Goal: Task Accomplishment & Management: Use online tool/utility

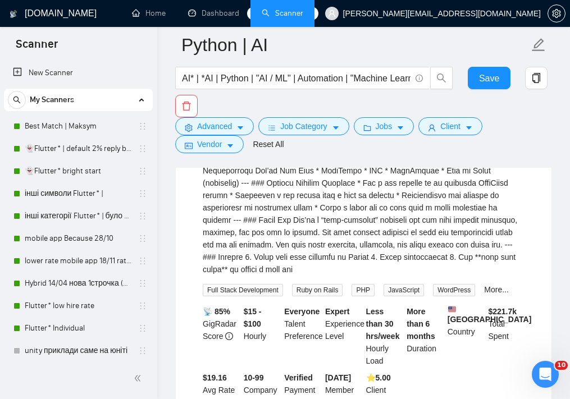
scroll to position [274, 0]
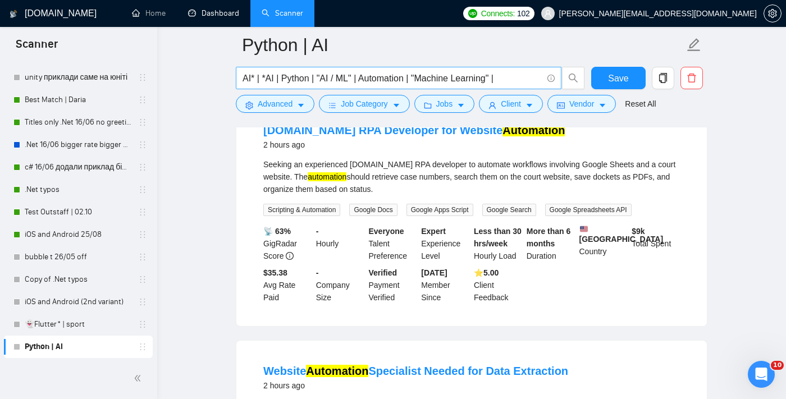
click at [513, 76] on input "AI* | *AI | Python | "AI / ML" | Automation | "Machine Learning" |" at bounding box center [393, 78] width 300 height 14
paste input "*ai | "AI Developer needed" | "AI" | "AI Developer" | "Python Developer" | "AI/…"
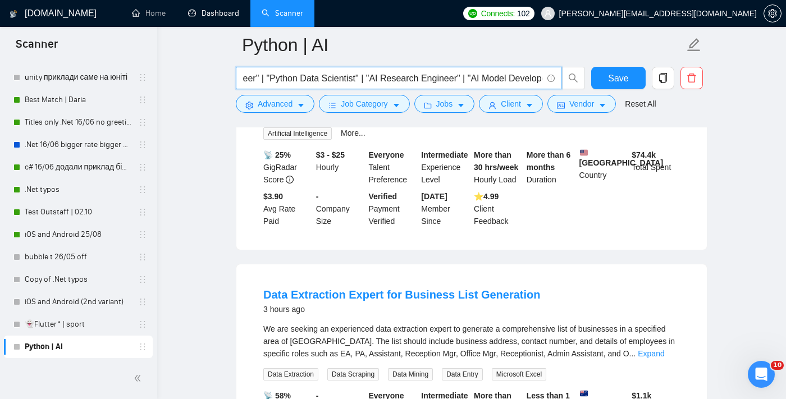
scroll to position [0, 1991]
drag, startPoint x: 397, startPoint y: 76, endPoint x: 307, endPoint y: 79, distance: 89.9
click at [307, 79] on input "AI* | *AI | Python | "AI / ML" | Automation | "Machine Learning" | *ai | "AI De…" at bounding box center [393, 78] width 300 height 14
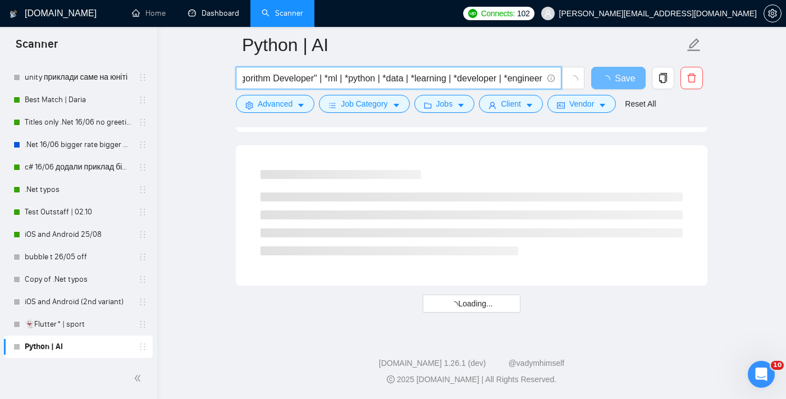
scroll to position [0, 2568]
drag, startPoint x: 444, startPoint y: 81, endPoint x: 403, endPoint y: 80, distance: 41.0
click at [403, 80] on input "AI* | *AI | Python | "AI / ML" | Automation | "Machine Learning" | *ai | "AI De…" at bounding box center [393, 78] width 300 height 14
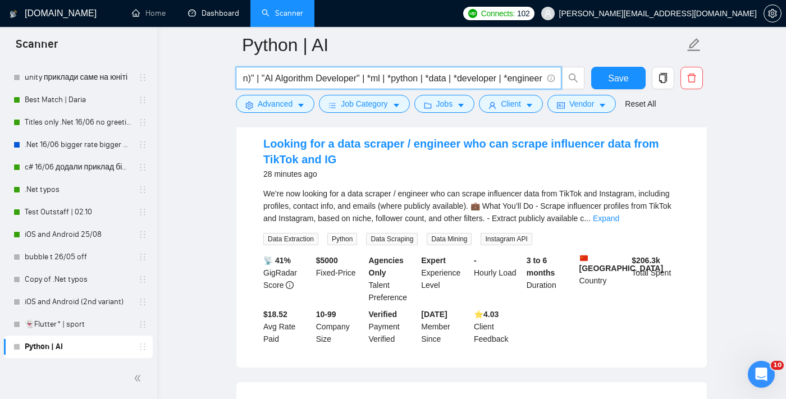
scroll to position [120, 0]
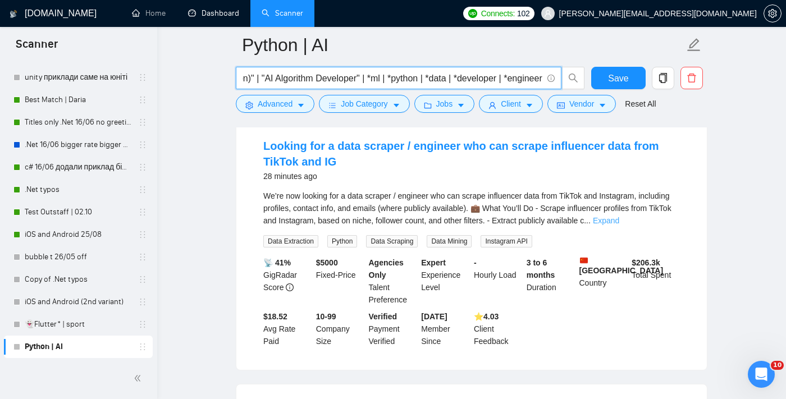
click at [570, 222] on link "Expand" at bounding box center [606, 220] width 26 height 9
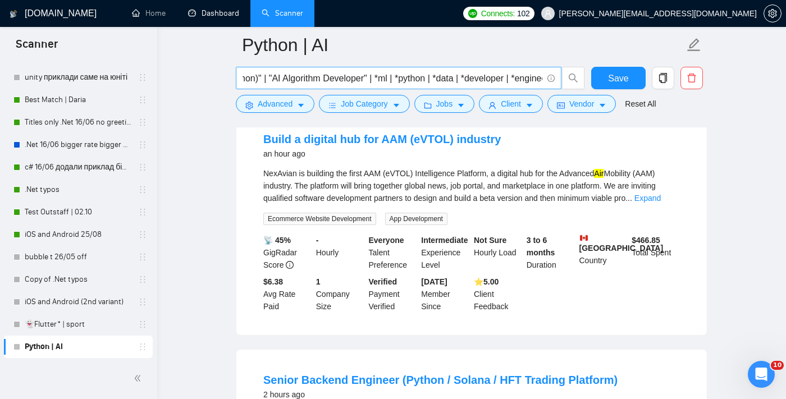
scroll to position [0, 2524]
click at [570, 203] on link "Expand" at bounding box center [648, 198] width 26 height 9
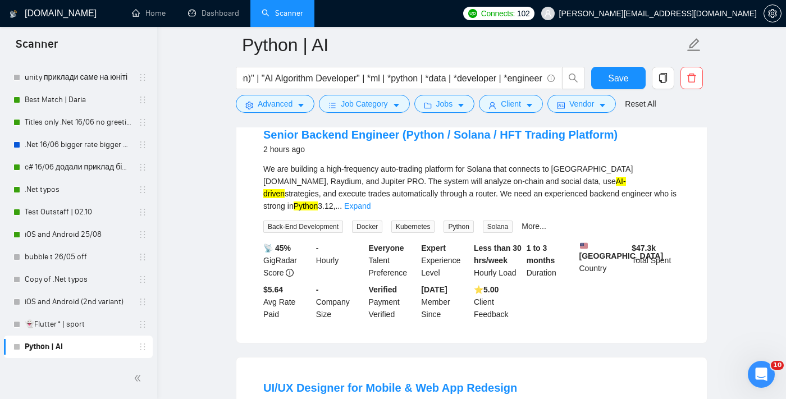
scroll to position [1053, 0]
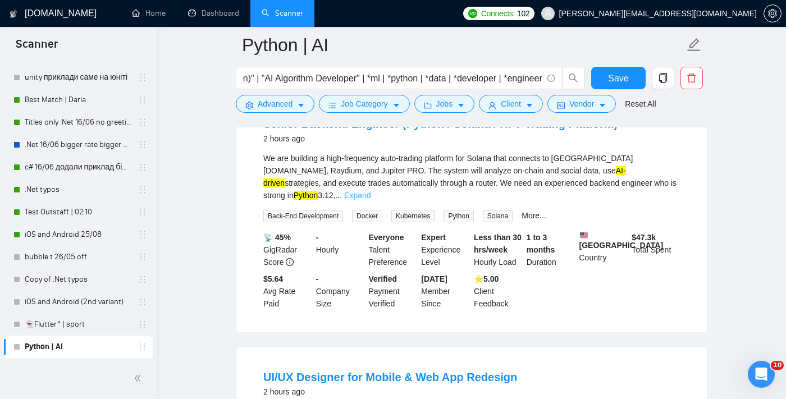
click at [371, 200] on link "Expand" at bounding box center [357, 195] width 26 height 9
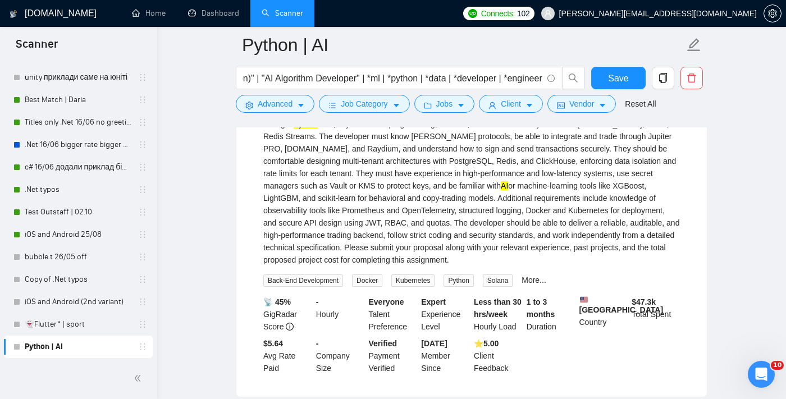
scroll to position [1126, 0]
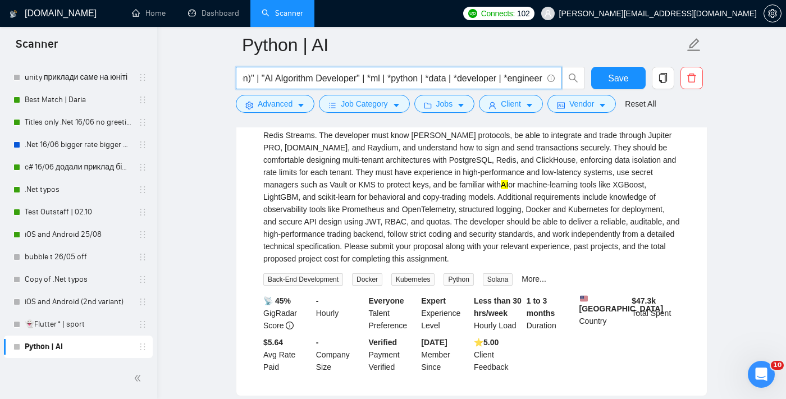
click at [513, 78] on input "AI* | *AI | Python | "AI / ML" | Automation | "Machine Learning" | *ai | "AI De…" at bounding box center [393, 78] width 300 height 14
click at [425, 83] on input "AI* | *AI | Python | "AI / ML" | Automation | "Machine Learning" | *ai | "AI De…" at bounding box center [393, 78] width 300 height 14
click at [542, 78] on input "AI* | *AI | Python | "AI / ML" | Automation | "Machine Learning" | *ai | "AI De…" at bounding box center [393, 78] width 300 height 14
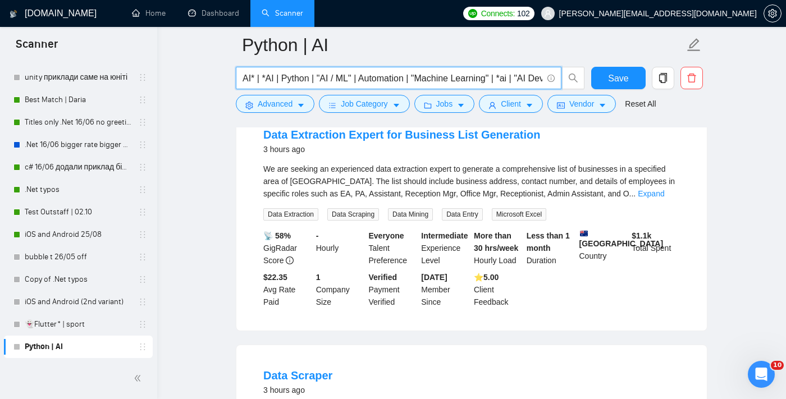
scroll to position [1643, 0]
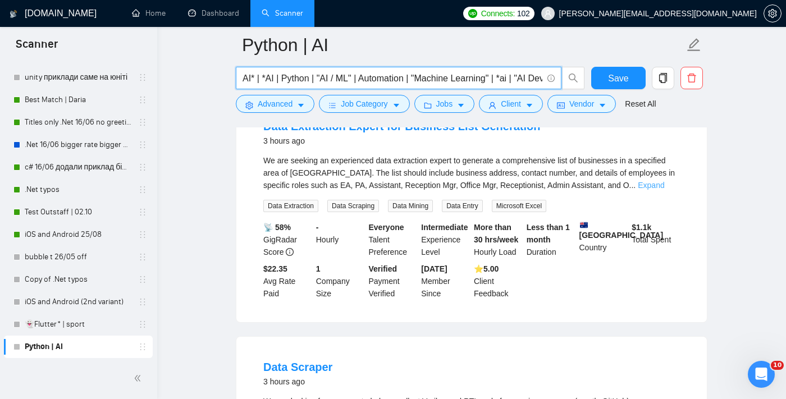
click at [570, 190] on link "Expand" at bounding box center [651, 185] width 26 height 9
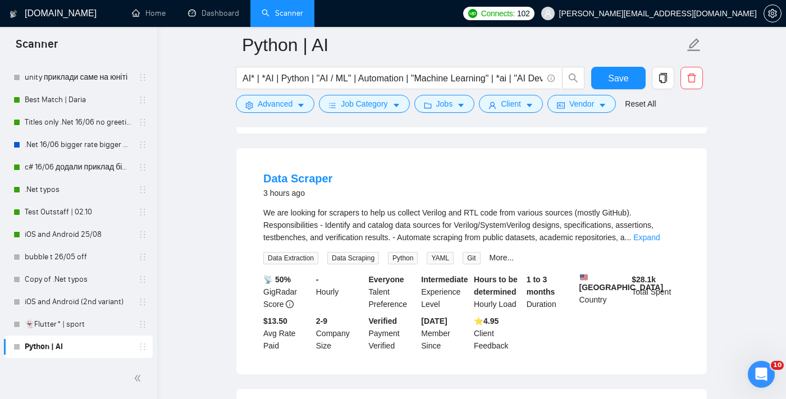
scroll to position [1872, 0]
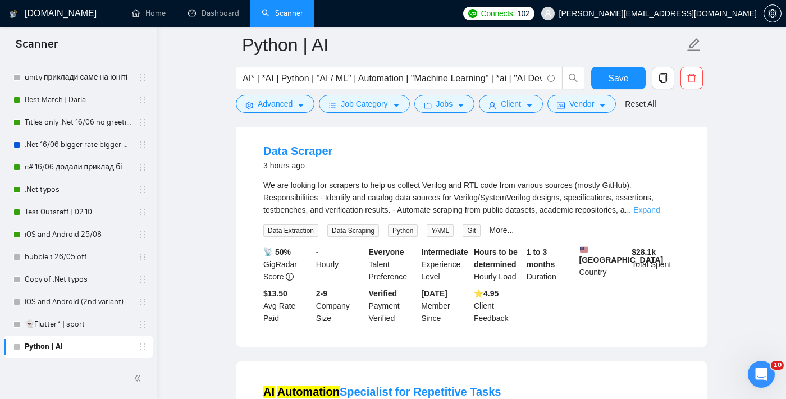
click at [570, 215] on link "Expand" at bounding box center [647, 210] width 26 height 9
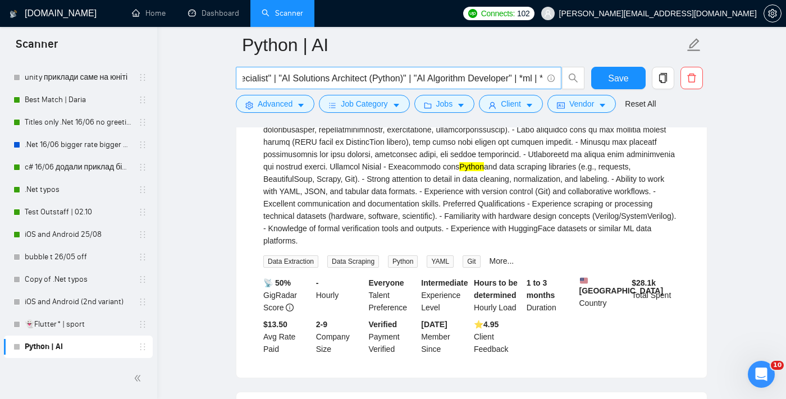
scroll to position [0, 2602]
click at [542, 79] on input "AI* | *AI | Python | "AI / ML" | Automation | "Machine Learning" | *ai | "AI De…" at bounding box center [393, 78] width 300 height 14
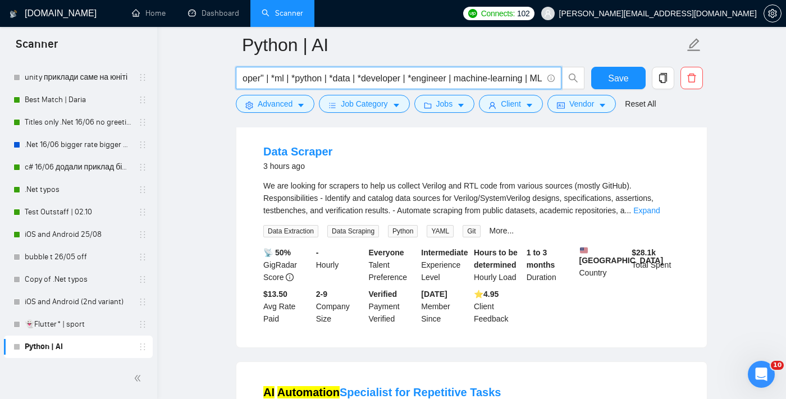
scroll to position [1862, 0]
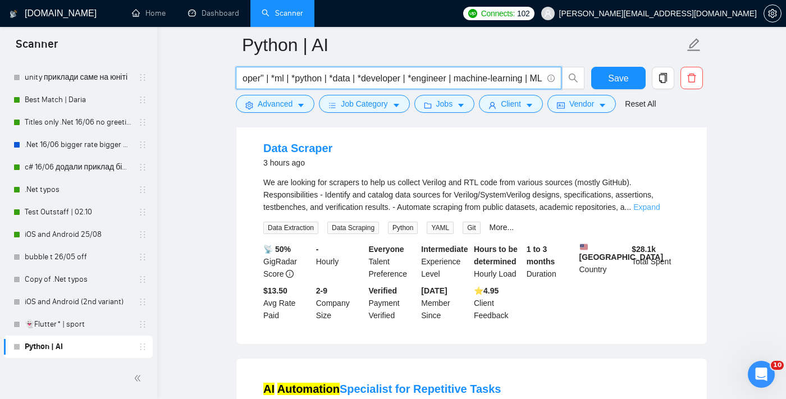
click at [570, 212] on link "Expand" at bounding box center [647, 207] width 26 height 9
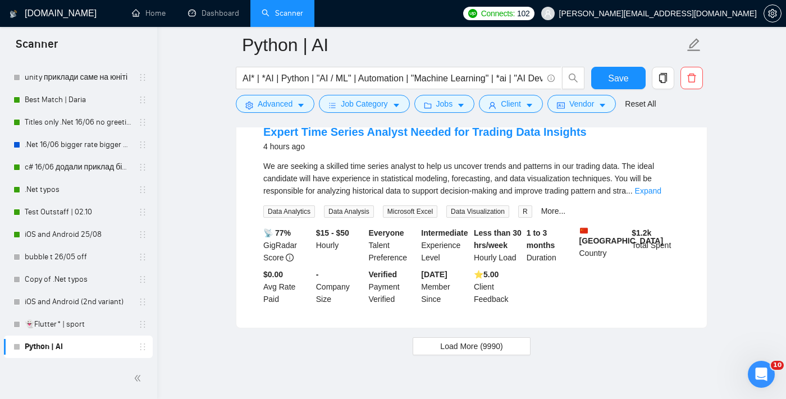
scroll to position [2524, 0]
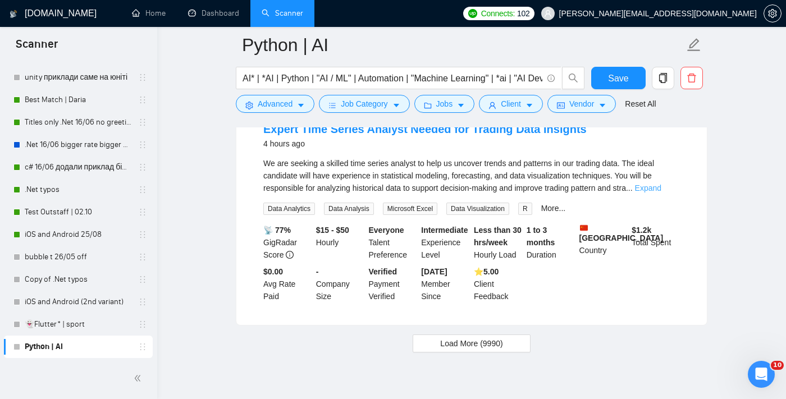
click at [570, 193] on link "Expand" at bounding box center [648, 188] width 26 height 9
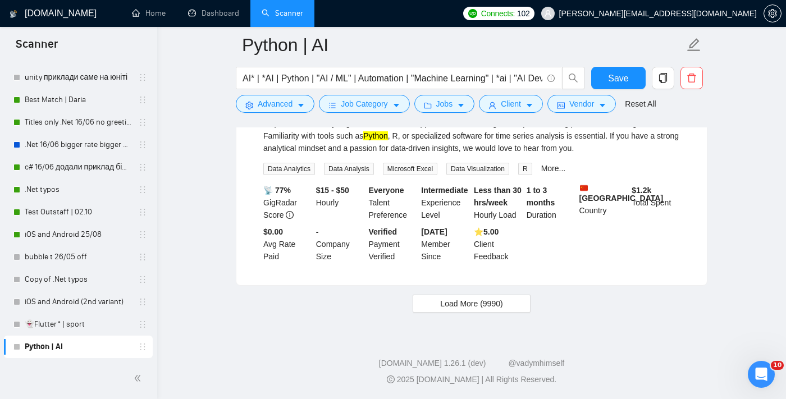
scroll to position [2612, 0]
click at [449, 307] on span "Load More (9990)" at bounding box center [471, 304] width 62 height 12
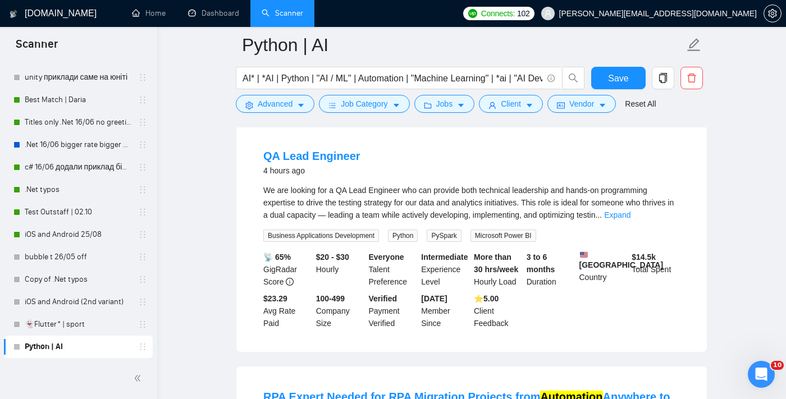
scroll to position [2776, 0]
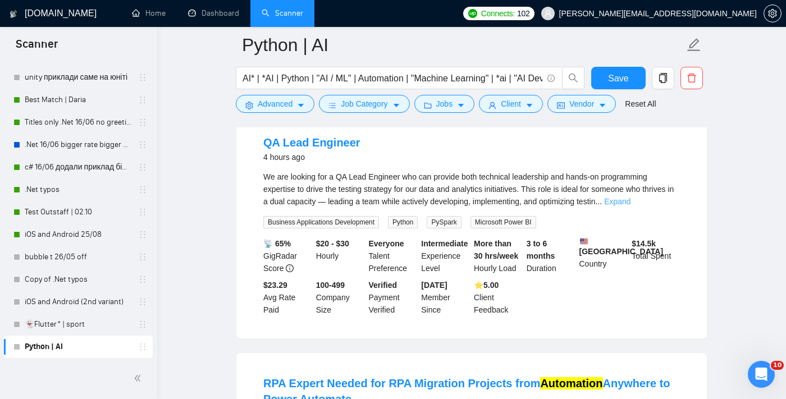
click at [570, 206] on link "Expand" at bounding box center [617, 201] width 26 height 9
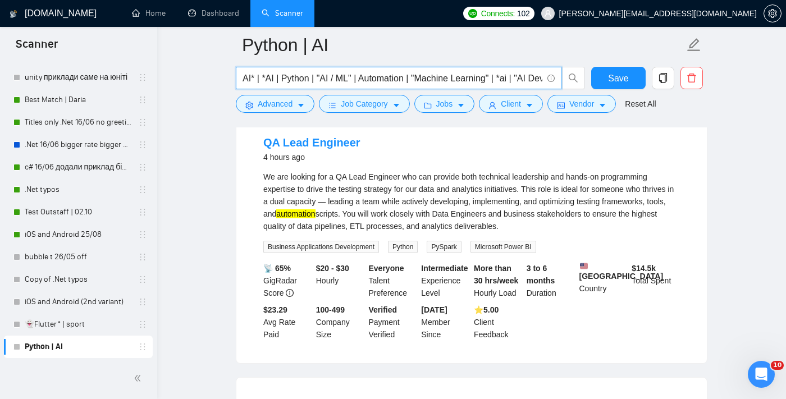
drag, startPoint x: 405, startPoint y: 79, endPoint x: 360, endPoint y: 80, distance: 45.0
click at [360, 80] on input "AI* | *AI | Python | "AI / ML" | Automation | "Machine Learning" | *ai | "AI De…" at bounding box center [393, 78] width 300 height 14
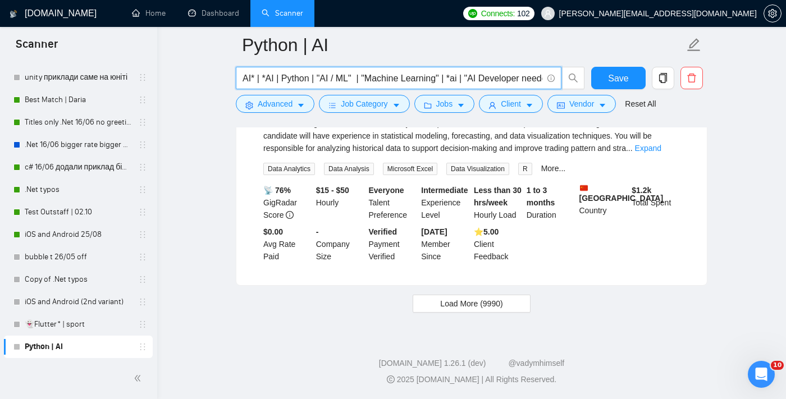
scroll to position [2414, 0]
type input "AI* | *AI | Python | "AI / ML" | "Machine Learning" | *ai | "AI Developer neede…"
click at [444, 298] on span "Load More (9990)" at bounding box center [471, 304] width 62 height 12
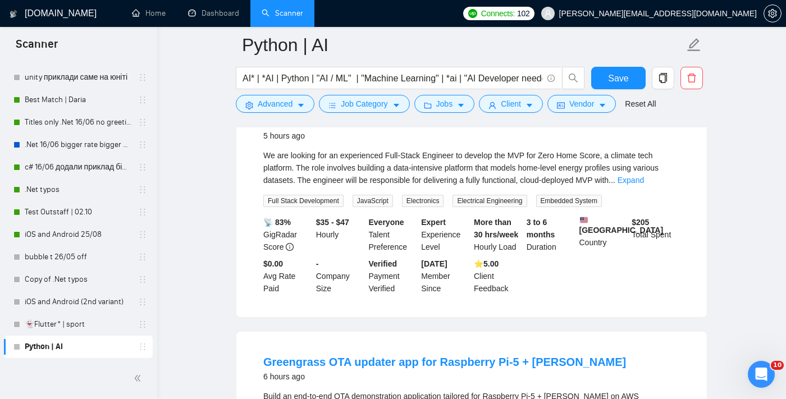
scroll to position [2585, 0]
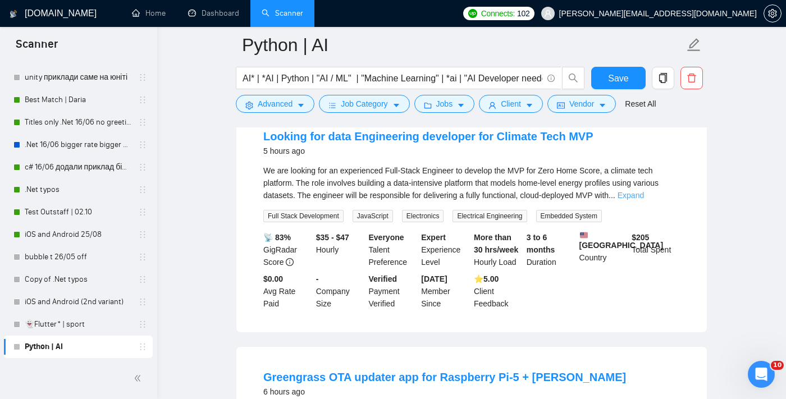
click at [570, 200] on link "Expand" at bounding box center [631, 195] width 26 height 9
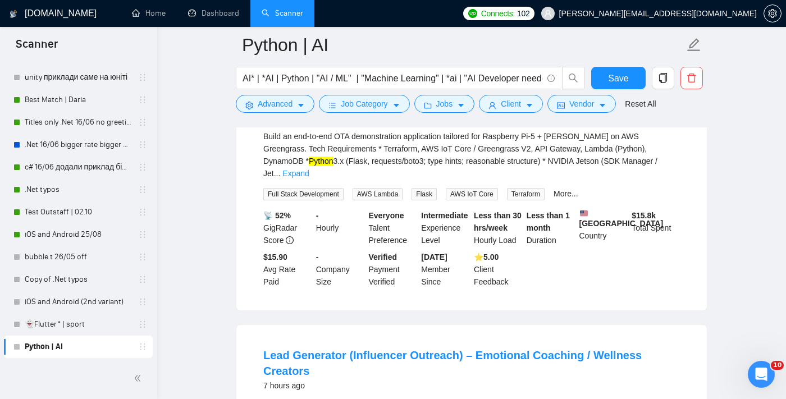
scroll to position [2876, 0]
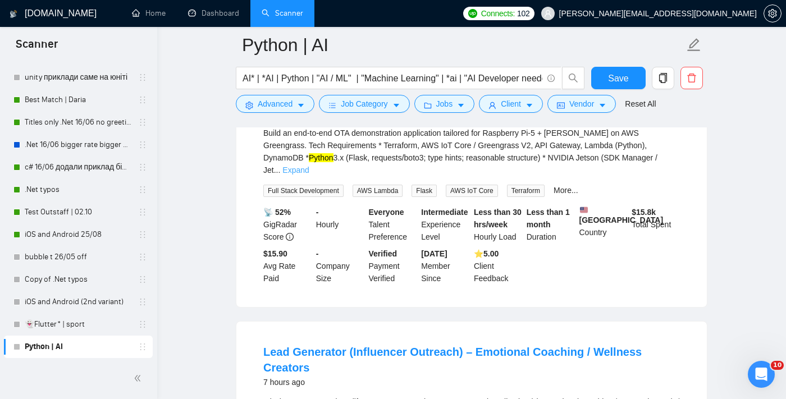
click at [309, 175] on link "Expand" at bounding box center [296, 170] width 26 height 9
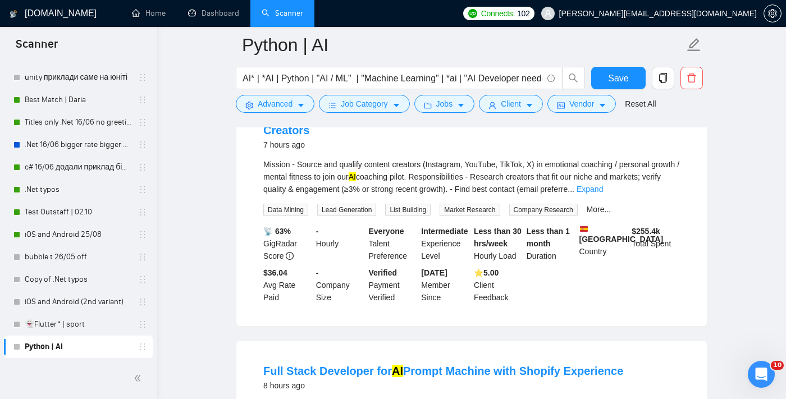
scroll to position [3140, 0]
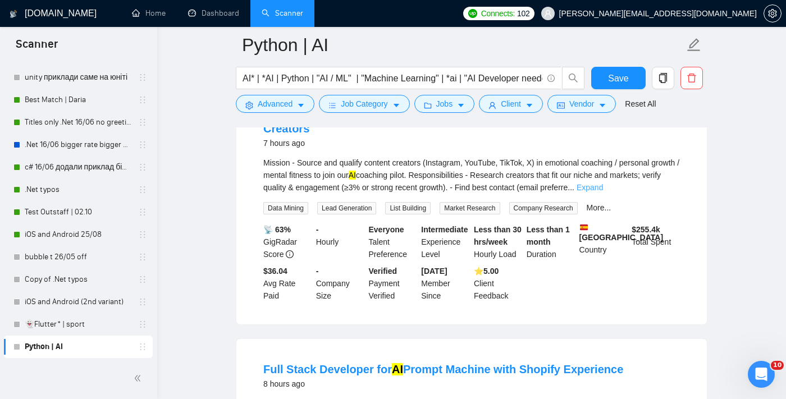
click at [570, 192] on link "Expand" at bounding box center [590, 187] width 26 height 9
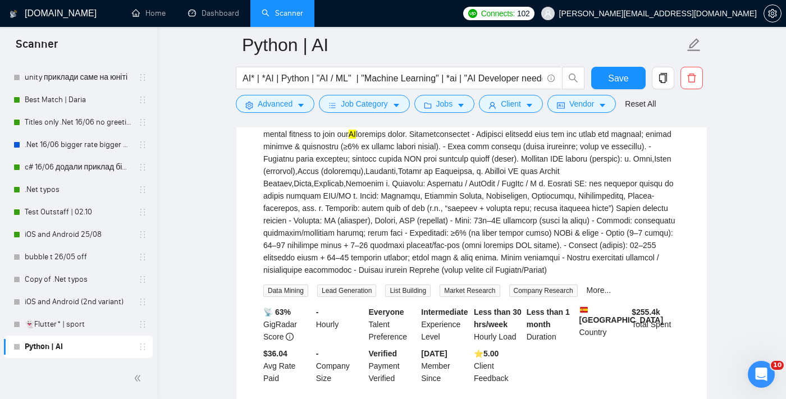
scroll to position [3165, 0]
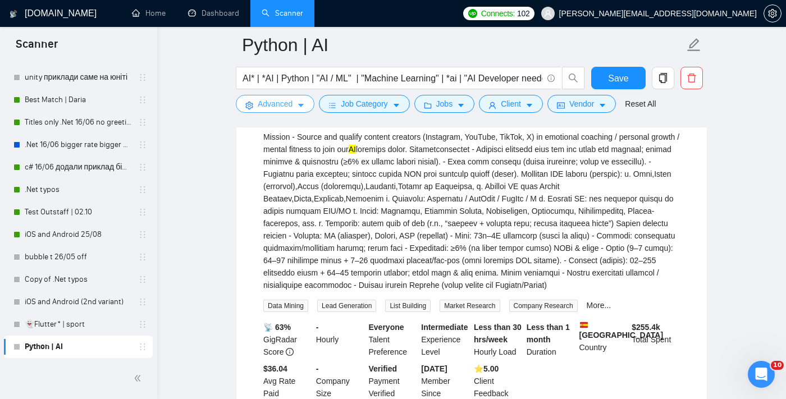
click at [298, 103] on icon "caret-down" at bounding box center [301, 106] width 8 height 8
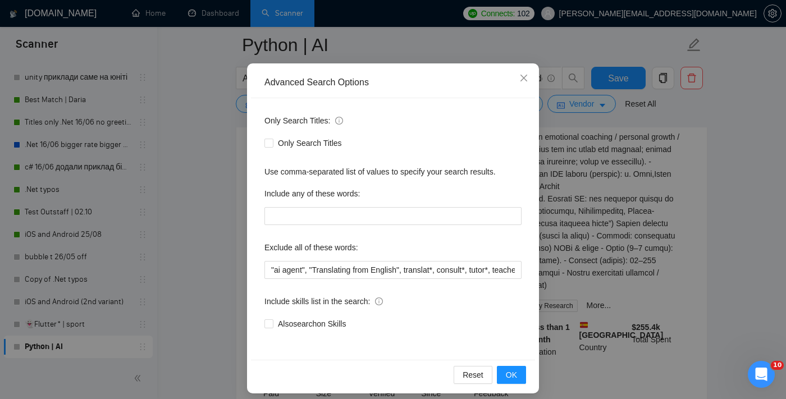
scroll to position [62, 0]
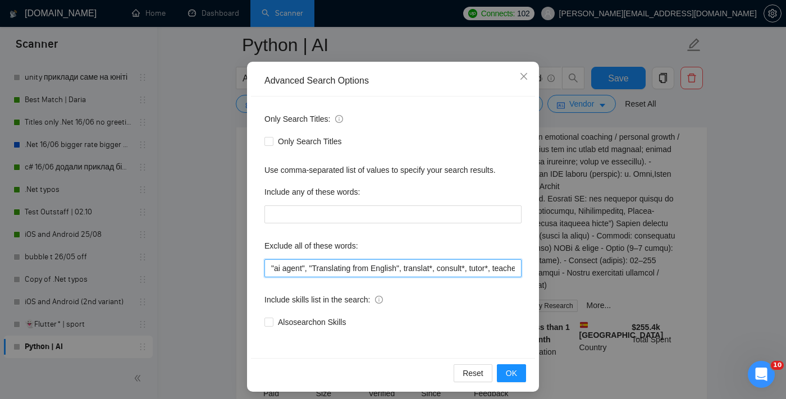
click at [271, 265] on input ""ai agent", "Translating from English", translat*, consult*, tutor*, teacher*, …" at bounding box center [393, 269] width 257 height 18
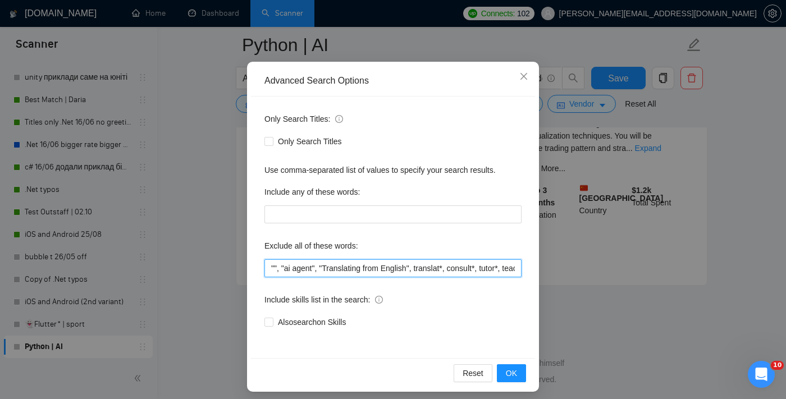
scroll to position [1475, 0]
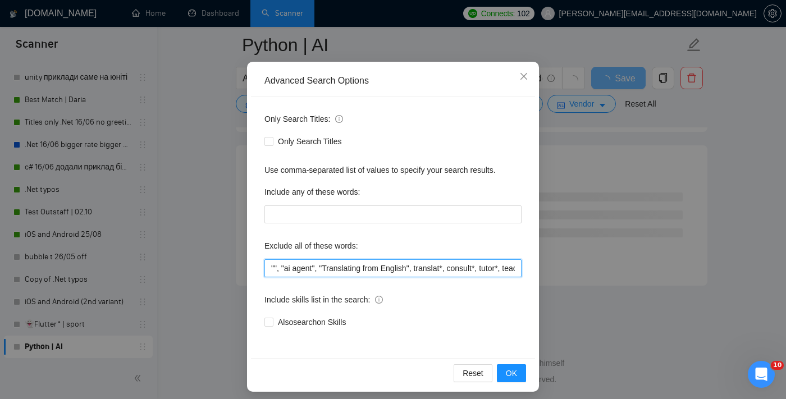
type input """ , "ai agent", "Translating from English", translat*, consult*, tutor*, teach…"
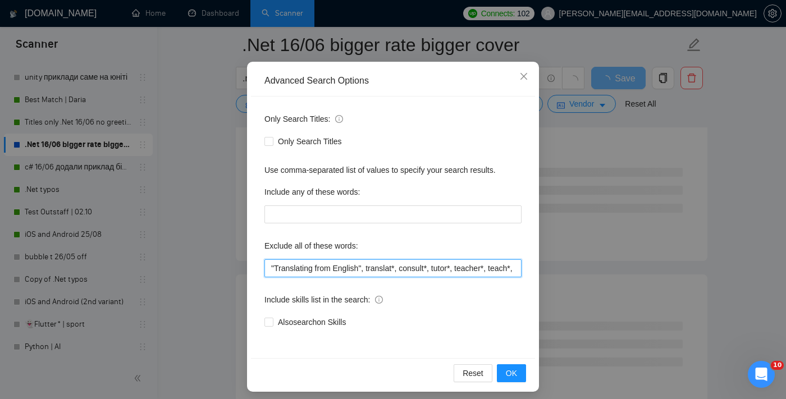
click at [271, 268] on input ""Translating from English", translat*, consult*, tutor*, teacher*, teach*, "no …" at bounding box center [393, 269] width 257 height 18
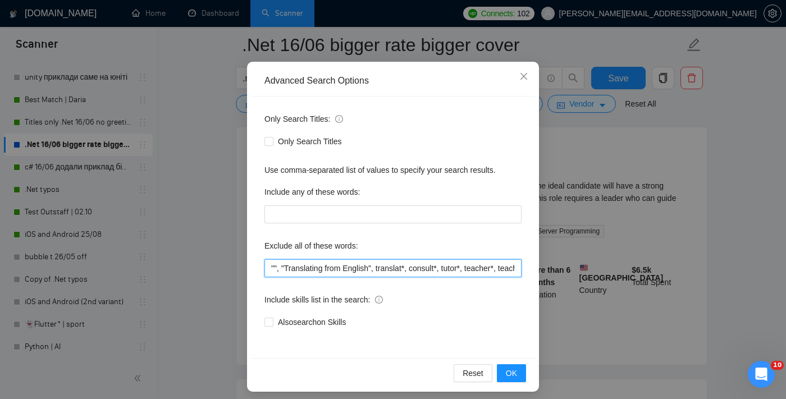
click at [273, 267] on input """, "Translating from English", translat*, consult*, tutor*, teacher*, teach*, …" at bounding box center [393, 269] width 257 height 18
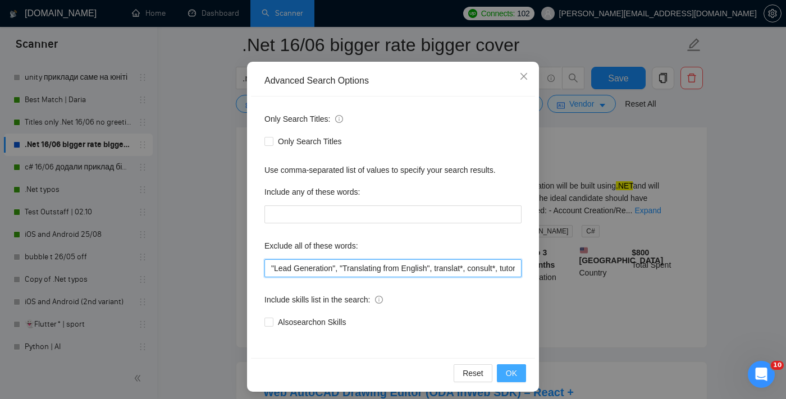
type input ""Lead Generation", "Translating from English", translat*, consult*, tutor*, tea…"
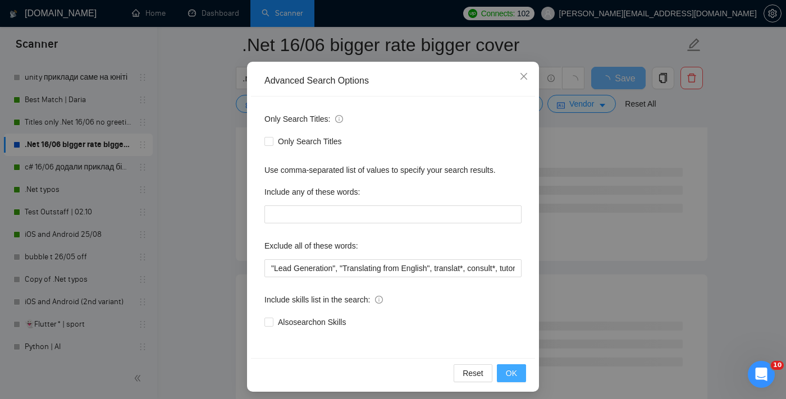
click at [517, 377] on button "OK" at bounding box center [511, 374] width 29 height 18
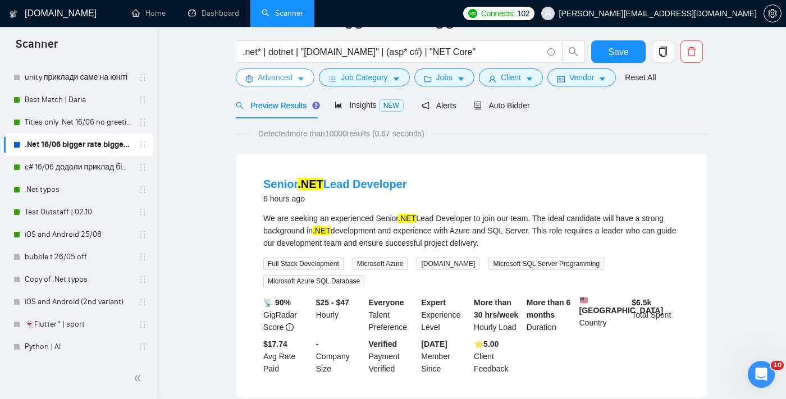
scroll to position [0, 0]
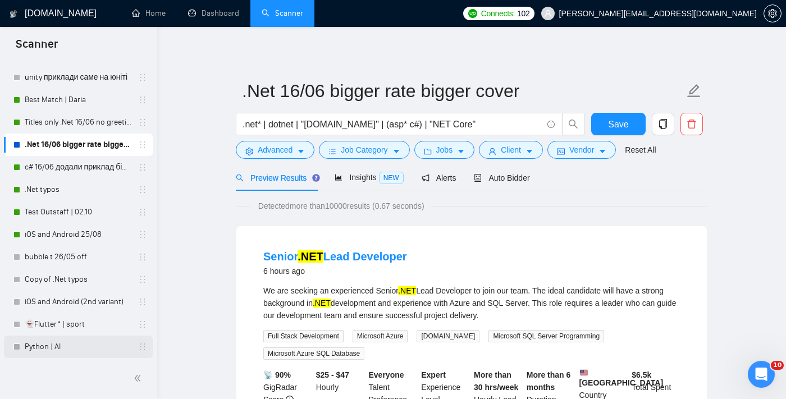
click at [49, 356] on link "Python | AI" at bounding box center [78, 347] width 107 height 22
click at [64, 343] on link "Python | AI" at bounding box center [78, 347] width 107 height 22
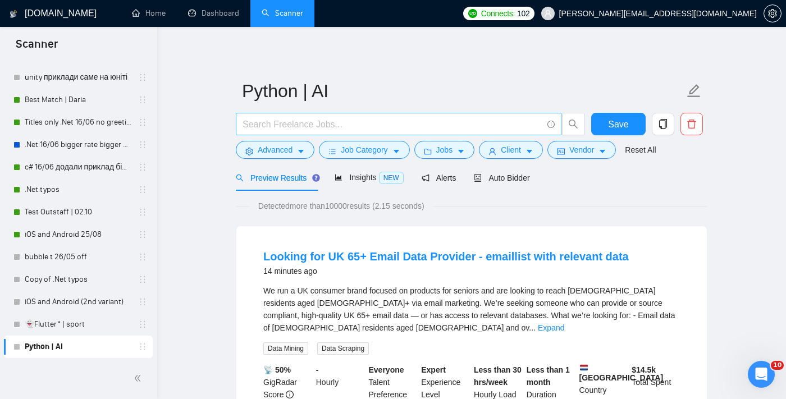
click at [331, 122] on input "text" at bounding box center [393, 124] width 300 height 14
paste input "*ai | "AI Developer needed" | "AI" | "AI Developer" | "Python Developer" | "AI/…"
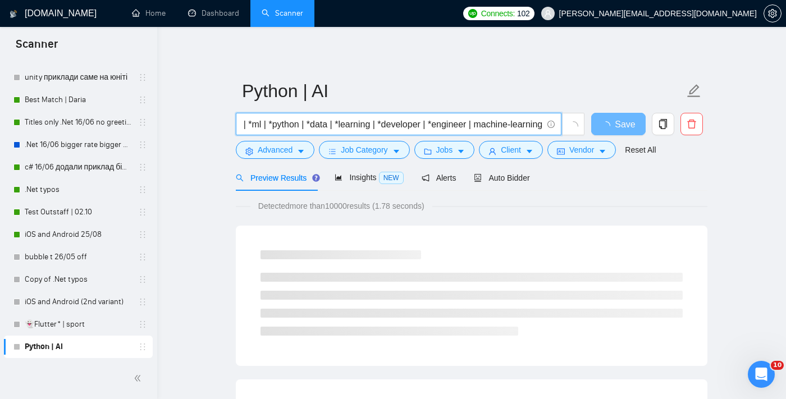
scroll to position [0, 2472]
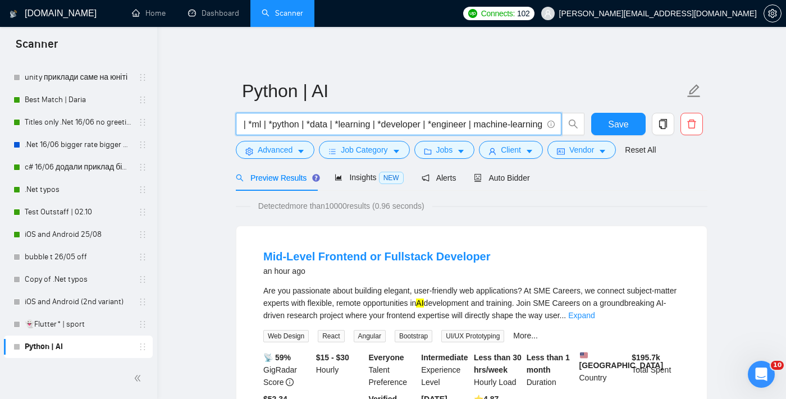
drag, startPoint x: 485, startPoint y: 125, endPoint x: 392, endPoint y: 125, distance: 92.7
click at [392, 125] on input "*ai | "AI Developer needed" | "AI" | "AI Developer" | "Python Developer" | "AI/…" at bounding box center [393, 124] width 300 height 14
click at [243, 123] on input "*ai | "AI Developer needed" | "AI" | "AI Developer" | "Python Developer" | "AI/…" at bounding box center [393, 124] width 300 height 14
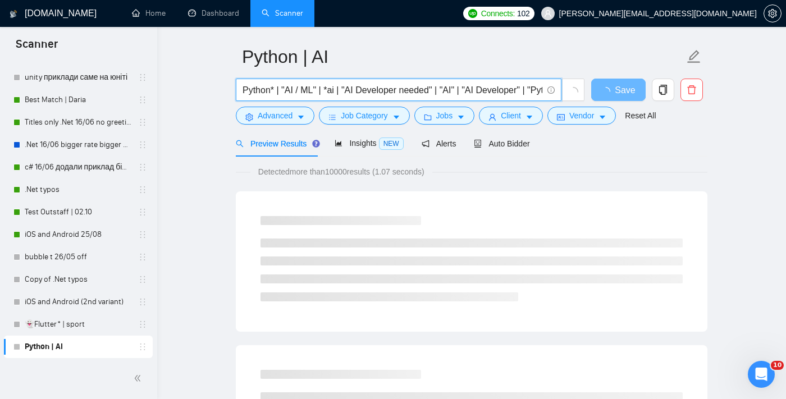
scroll to position [37, 0]
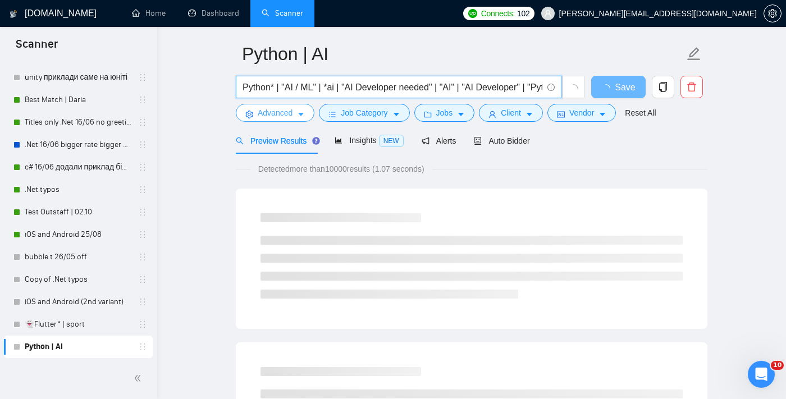
type input "Python* | "AI / ML" | *ai | "AI Developer needed" | "AI" | "AI Developer" | "Py…"
click at [293, 118] on span "Advanced" at bounding box center [275, 113] width 35 height 12
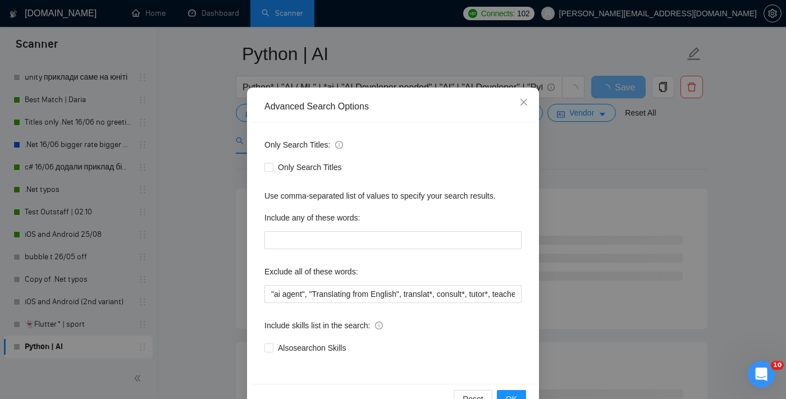
scroll to position [39, 0]
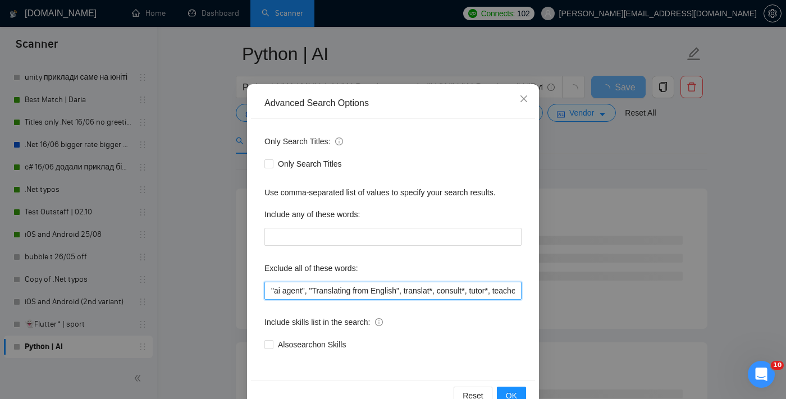
click at [270, 291] on input ""ai agent", "Translating from English", translat*, consult*, tutor*, teacher*, …" at bounding box center [393, 291] width 257 height 18
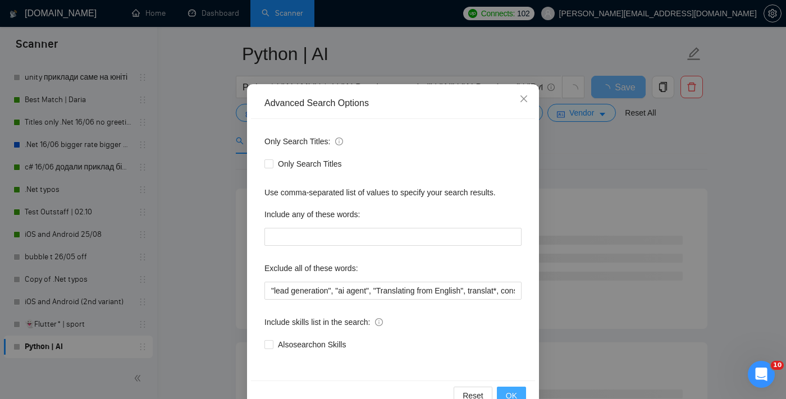
click at [513, 394] on span "OK" at bounding box center [511, 396] width 11 height 12
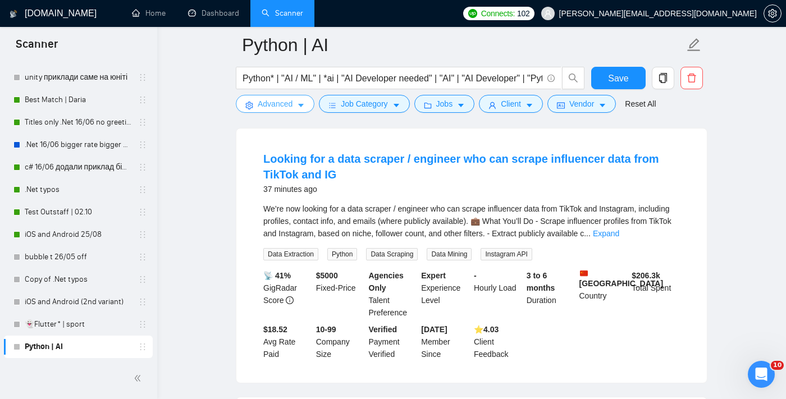
scroll to position [111, 0]
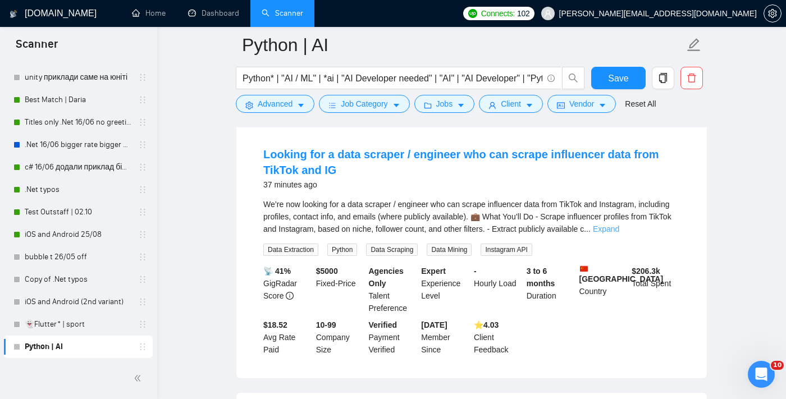
click at [570, 231] on link "Expand" at bounding box center [606, 229] width 26 height 9
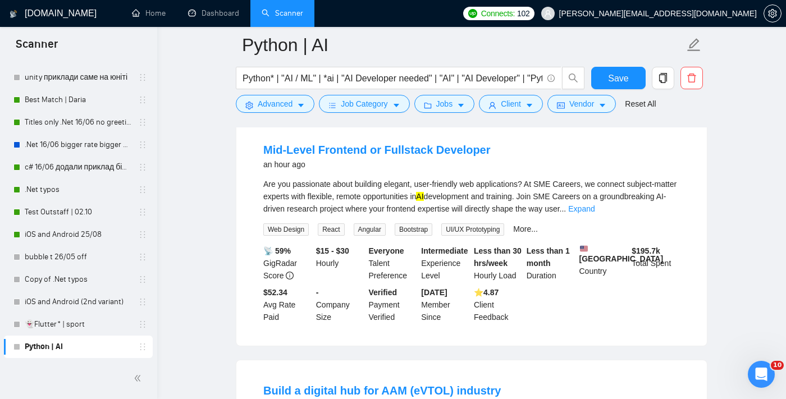
scroll to position [483, 0]
click at [570, 214] on link "Expand" at bounding box center [581, 209] width 26 height 9
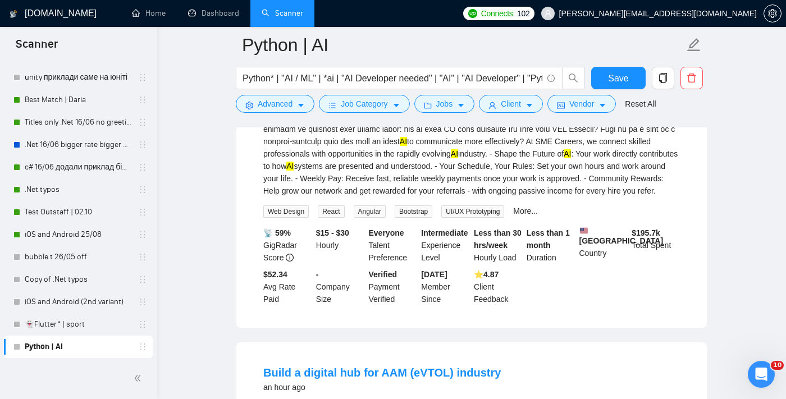
scroll to position [776, 0]
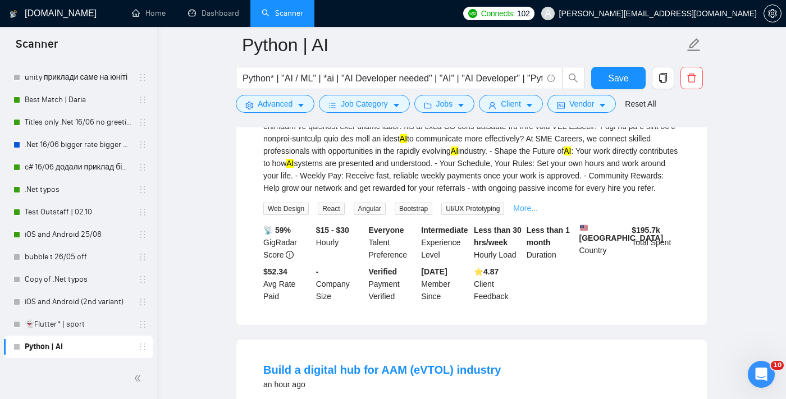
click at [536, 213] on link "More..." at bounding box center [525, 208] width 25 height 9
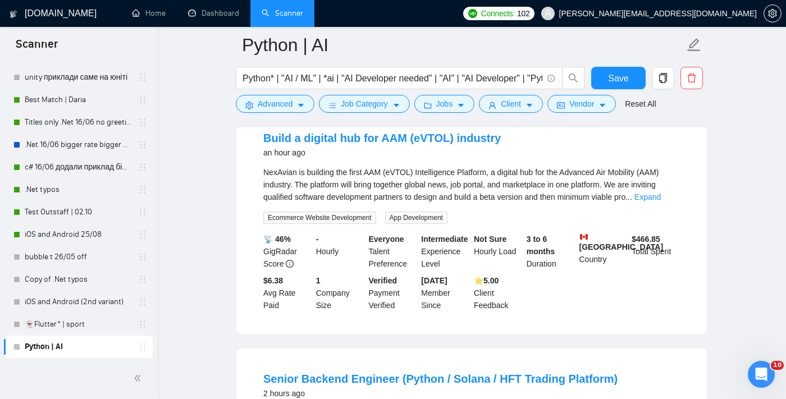
scroll to position [1011, 0]
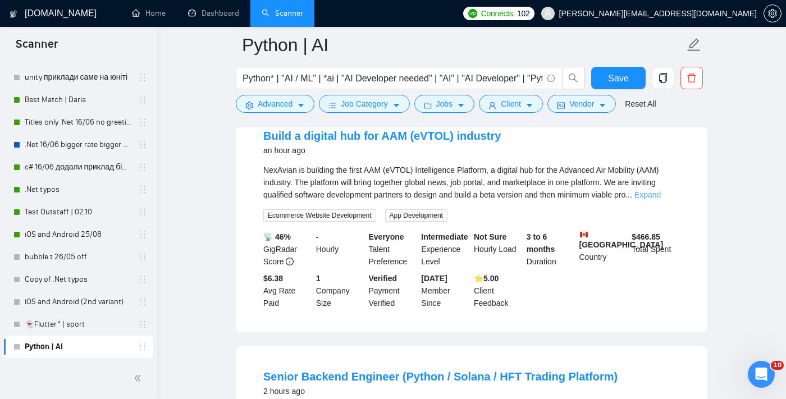
click at [570, 199] on link "Expand" at bounding box center [648, 194] width 26 height 9
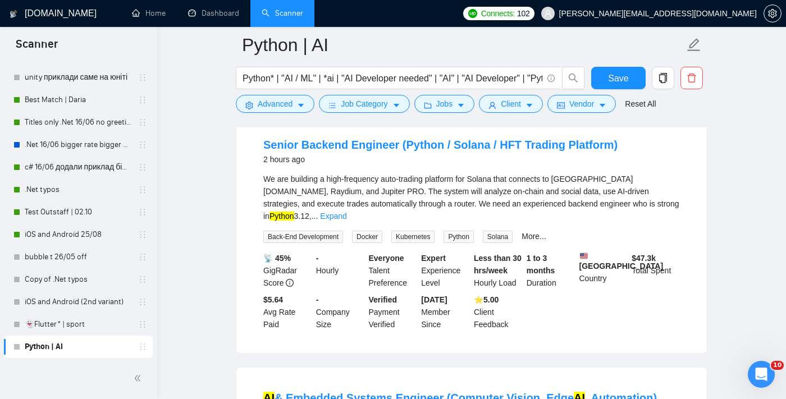
scroll to position [1308, 0]
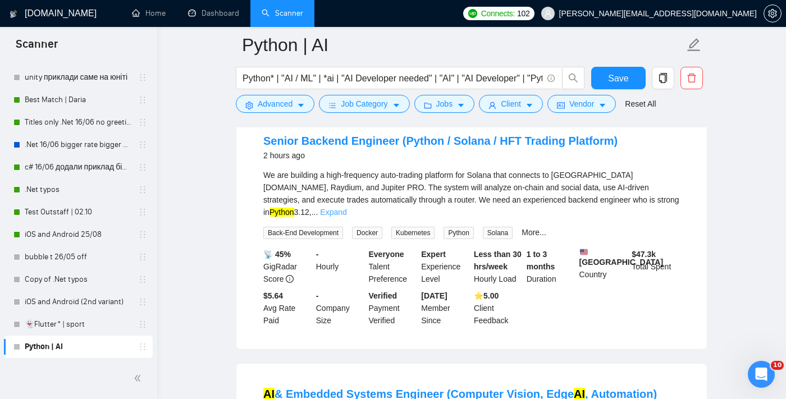
click at [347, 217] on link "Expand" at bounding box center [333, 212] width 26 height 9
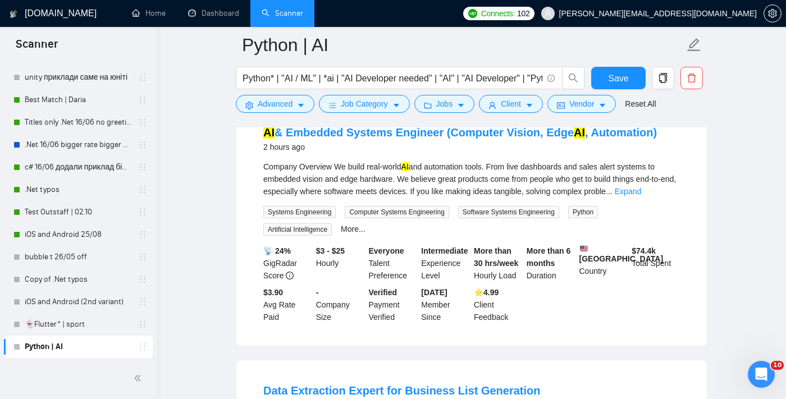
scroll to position [1707, 0]
click at [570, 195] on link "Expand" at bounding box center [628, 190] width 26 height 9
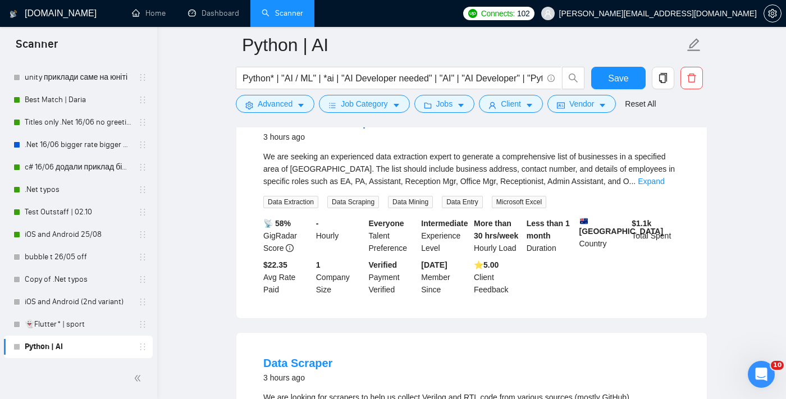
scroll to position [2277, 0]
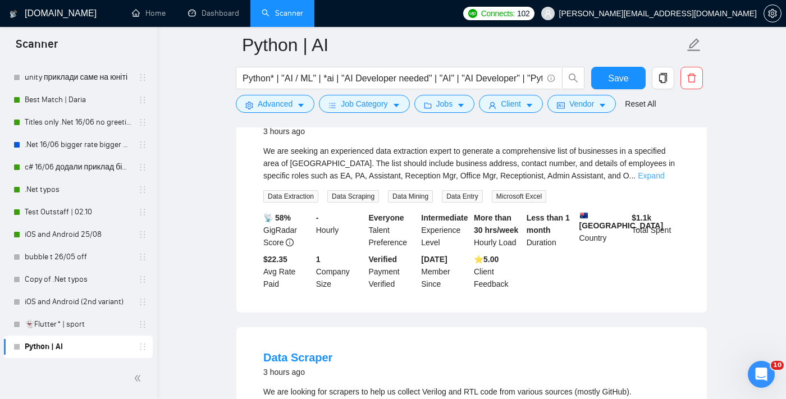
click at [570, 180] on link "Expand" at bounding box center [651, 175] width 26 height 9
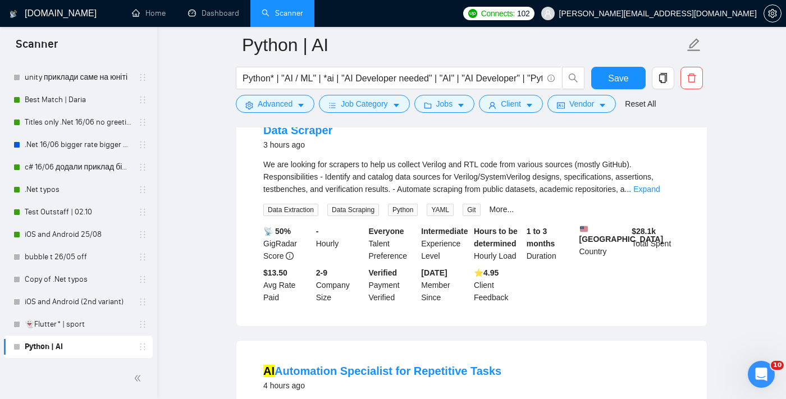
scroll to position [2525, 0]
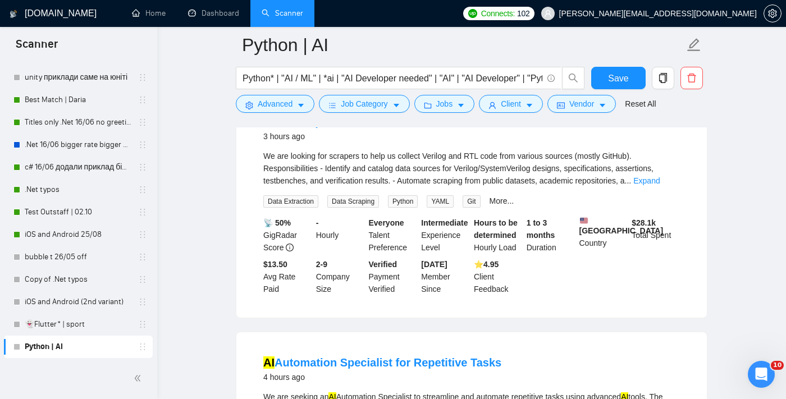
click at [570, 185] on link "Expand" at bounding box center [647, 180] width 26 height 9
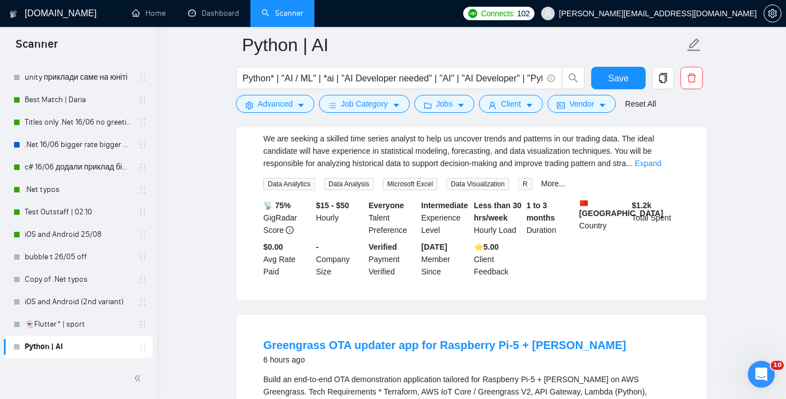
scroll to position [3186, 0]
click at [570, 167] on link "Expand" at bounding box center [648, 162] width 26 height 9
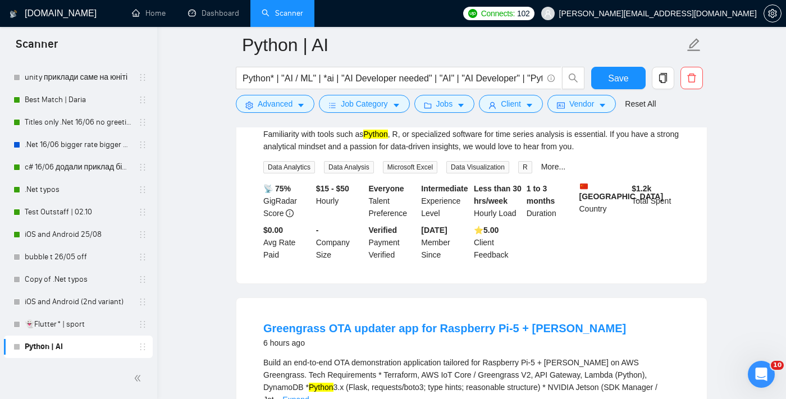
scroll to position [3242, 0]
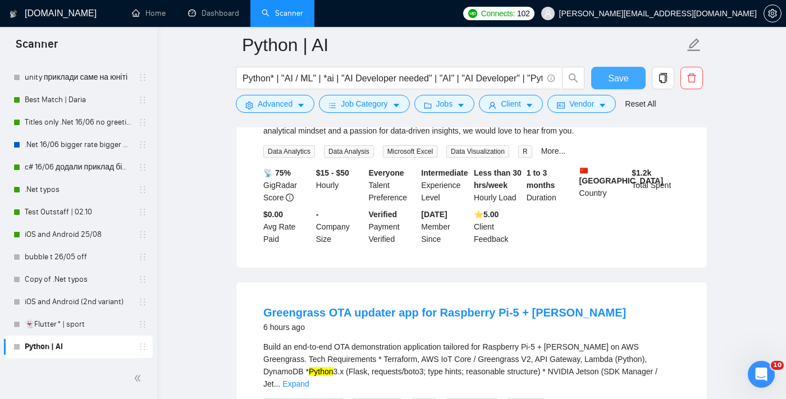
click at [570, 75] on span "Save" at bounding box center [618, 78] width 20 height 14
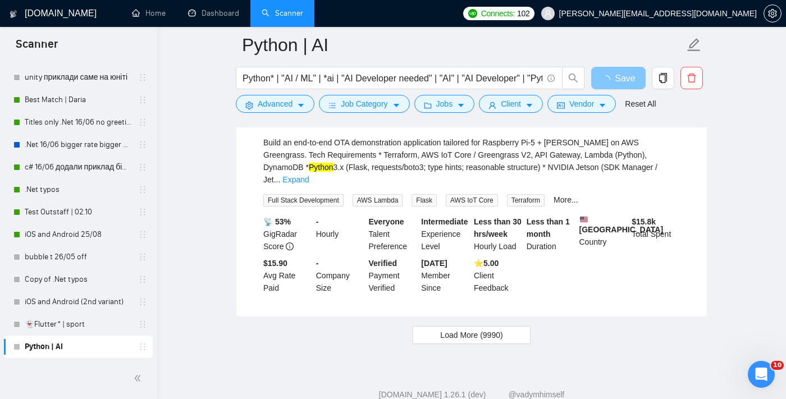
scroll to position [3455, 0]
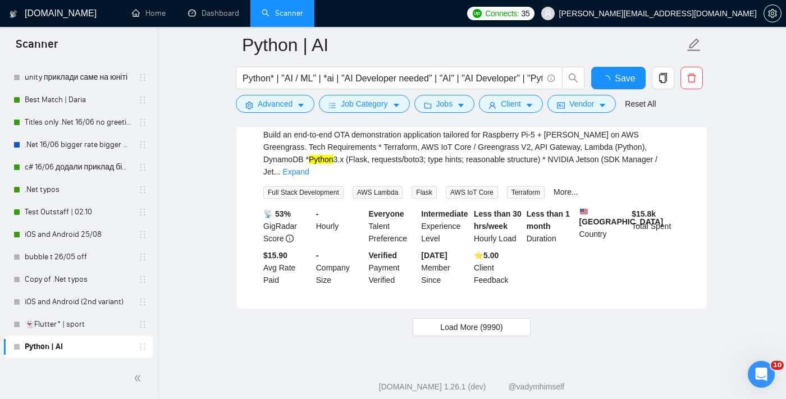
click at [309, 176] on link "Expand" at bounding box center [296, 171] width 26 height 9
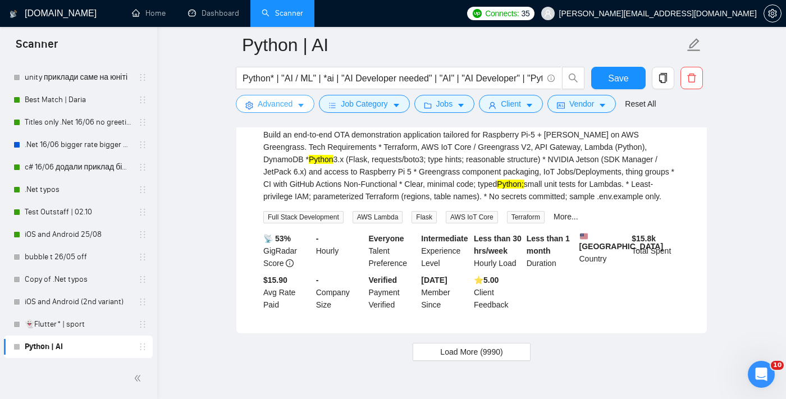
click at [292, 110] on button "Advanced" at bounding box center [275, 104] width 79 height 18
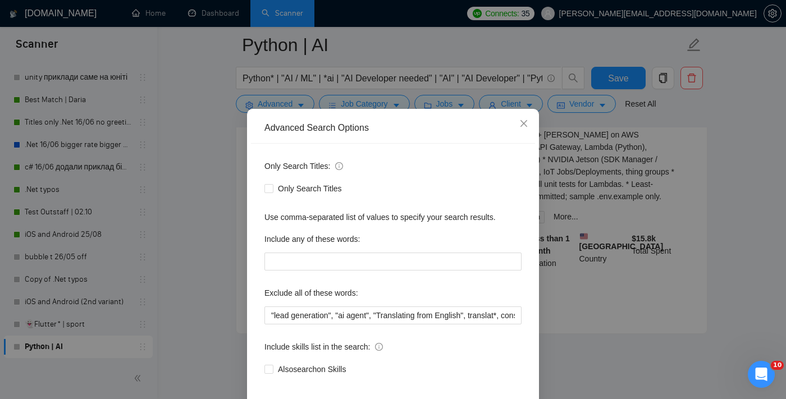
scroll to position [16, 0]
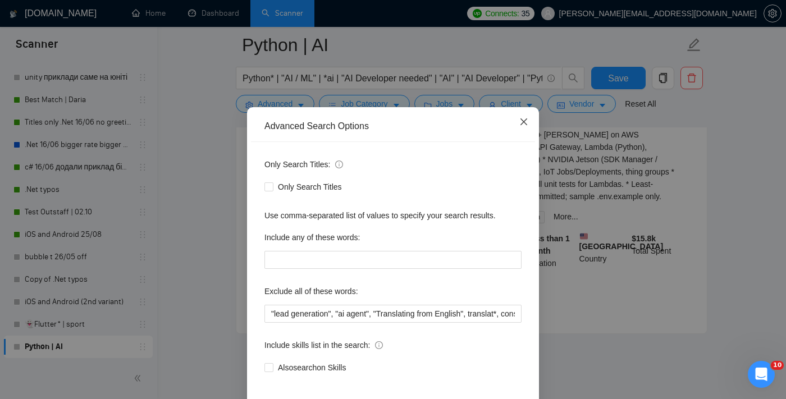
click at [530, 120] on span "Close" at bounding box center [524, 122] width 30 height 30
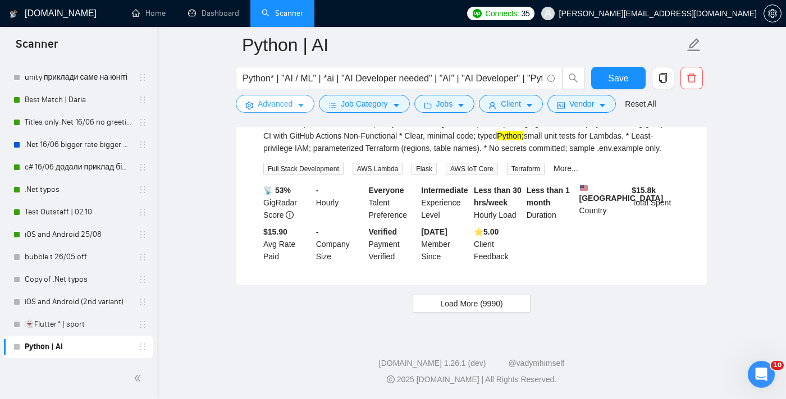
scroll to position [3584, 0]
click at [466, 306] on span "Load More (9990)" at bounding box center [471, 304] width 62 height 12
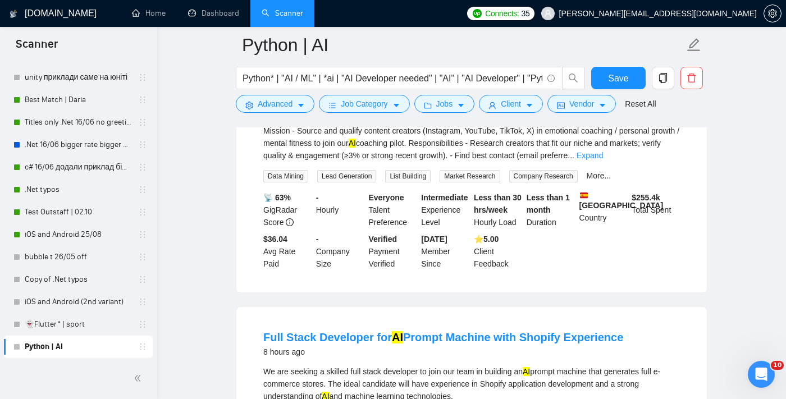
scroll to position [3755, 0]
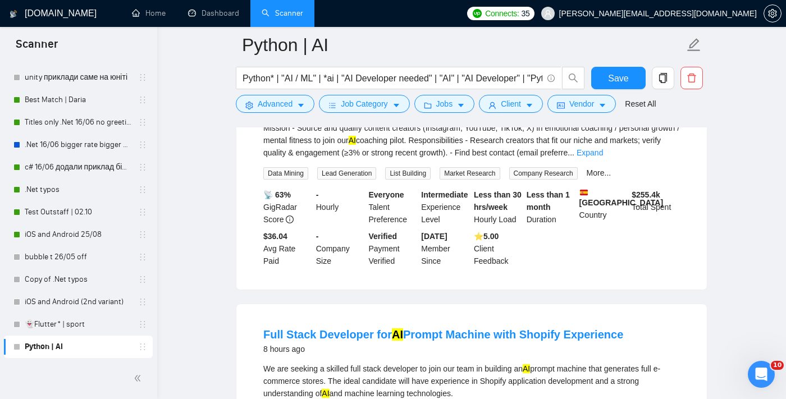
drag, startPoint x: 252, startPoint y: 153, endPoint x: 344, endPoint y: 162, distance: 92.5
click at [344, 162] on li "Lead Generator (Influencer Outreach) – Emotional Coaching / Wellness Creators 7…" at bounding box center [472, 168] width 444 height 215
copy link "Lead Generator"
click at [284, 108] on span "Advanced" at bounding box center [275, 104] width 35 height 12
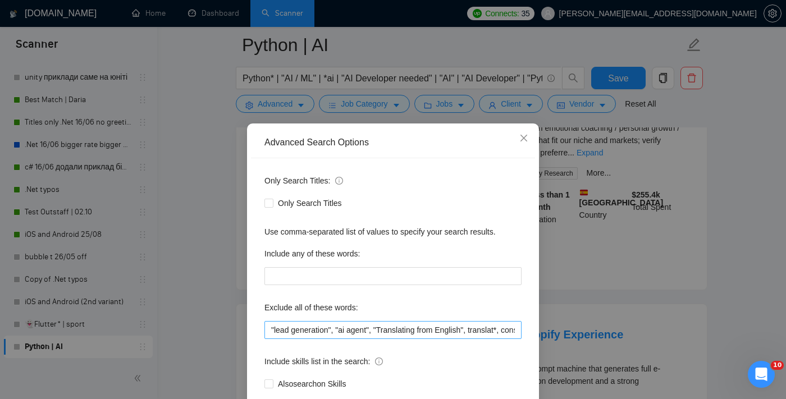
scroll to position [38, 0]
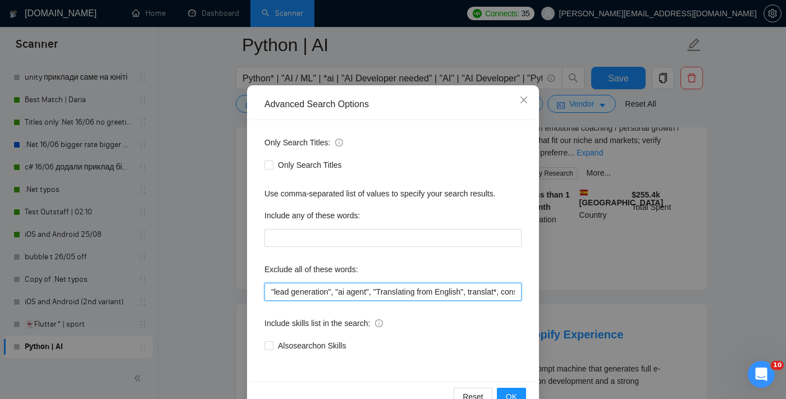
click at [269, 293] on input ""lead generation", "ai agent", "Translating from English", translat*, consult*,…" at bounding box center [393, 292] width 257 height 18
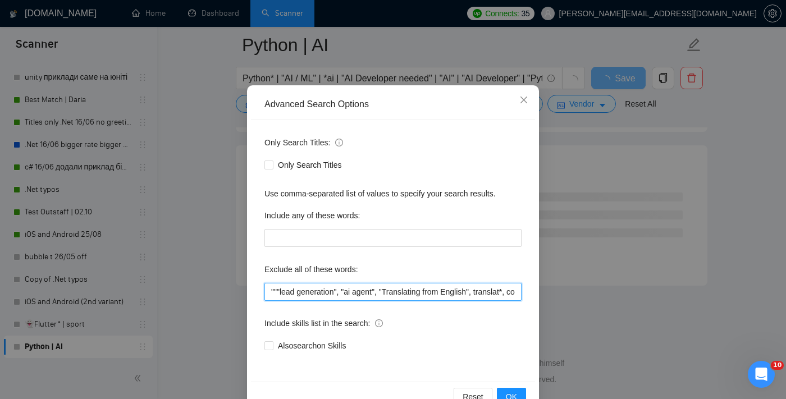
scroll to position [3014, 0]
paste input "Lead Generator"
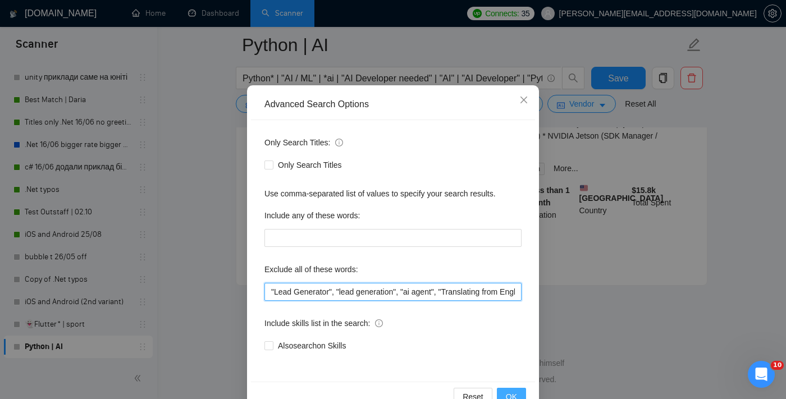
scroll to position [1475, 0]
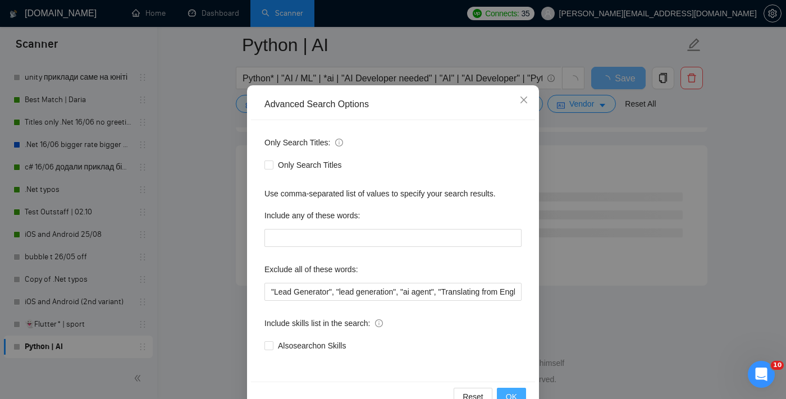
click at [515, 396] on span "OK" at bounding box center [511, 397] width 11 height 12
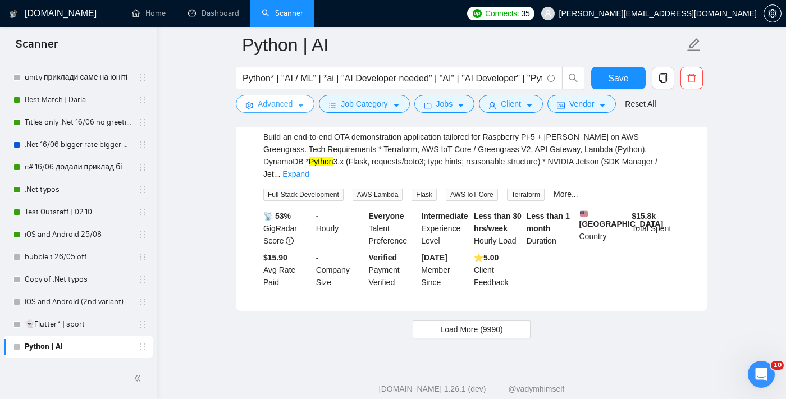
scroll to position [2422, 0]
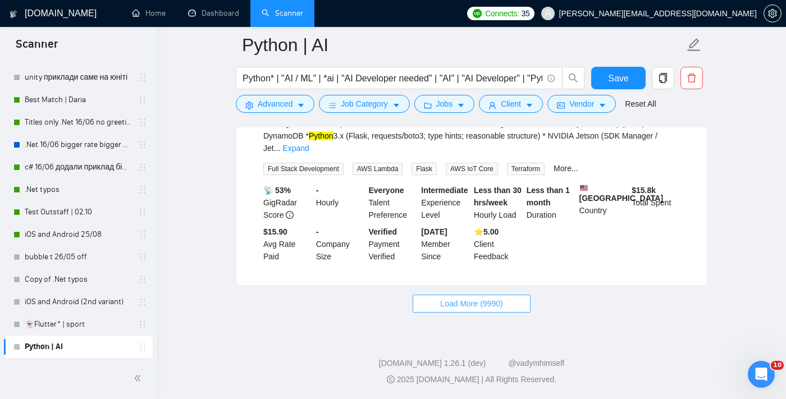
click at [499, 301] on span "Load More (9990)" at bounding box center [471, 304] width 62 height 12
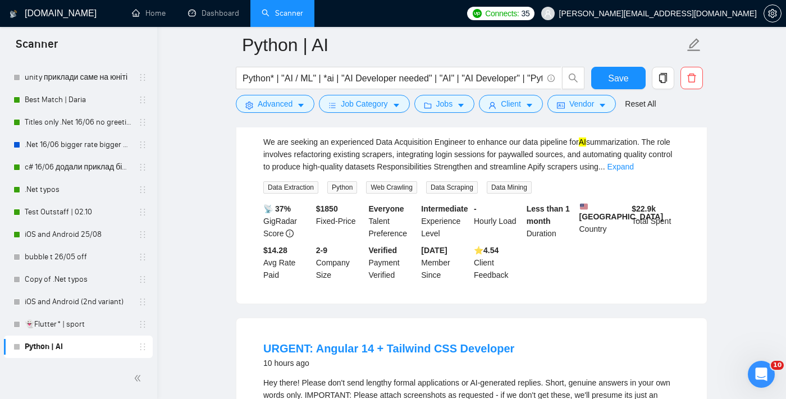
scroll to position [3108, 0]
click at [570, 171] on link "Expand" at bounding box center [621, 166] width 26 height 9
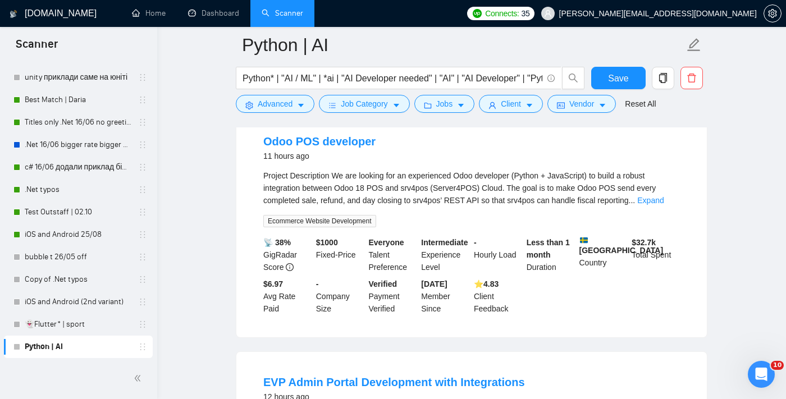
scroll to position [3696, 0]
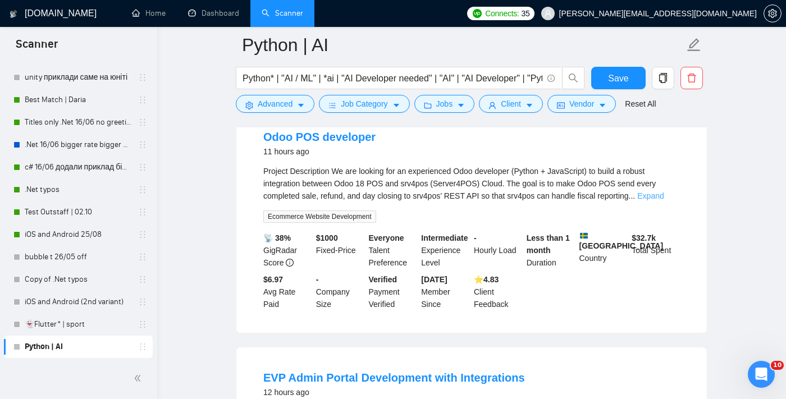
click at [570, 201] on link "Expand" at bounding box center [651, 196] width 26 height 9
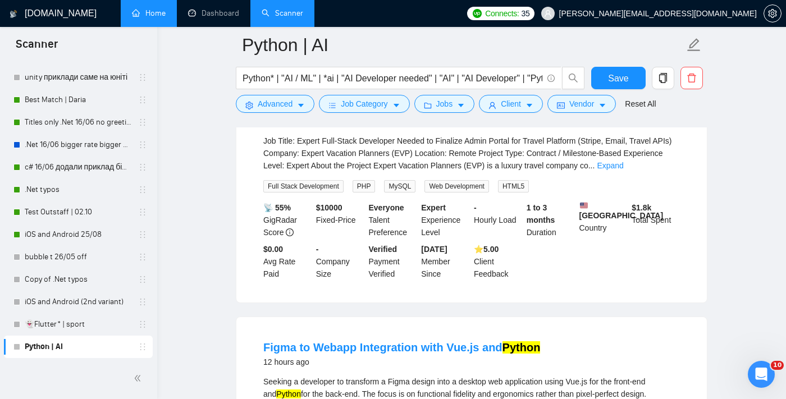
scroll to position [4221, 0]
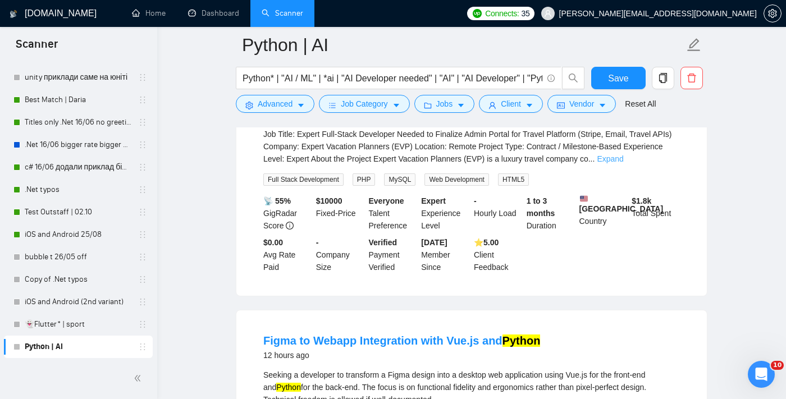
click at [570, 163] on link "Expand" at bounding box center [610, 158] width 26 height 9
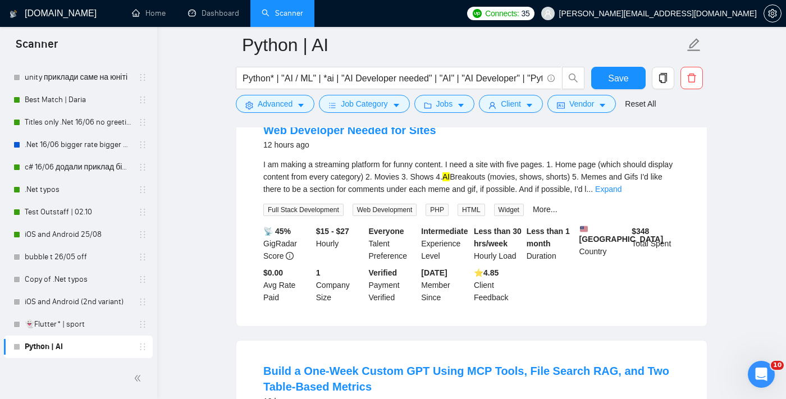
scroll to position [5009, 0]
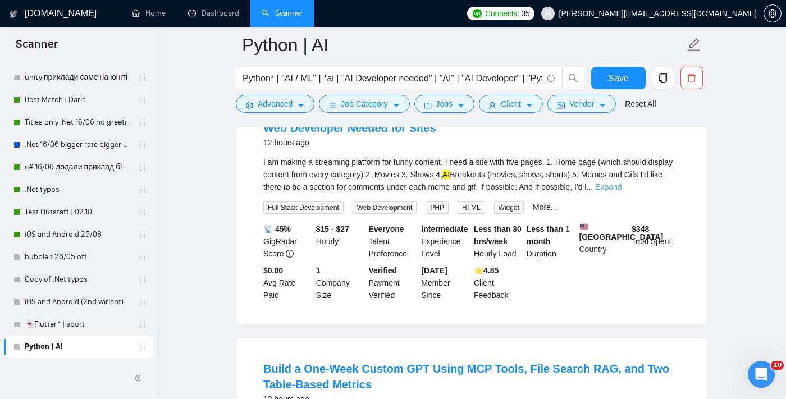
click at [570, 192] on link "Expand" at bounding box center [608, 187] width 26 height 9
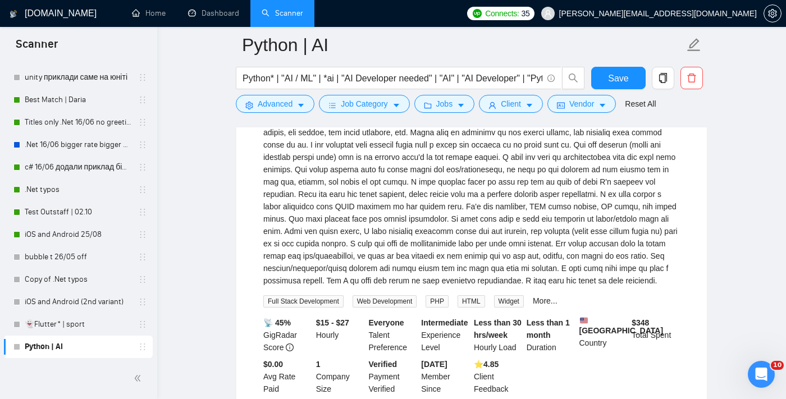
scroll to position [5151, 0]
click at [558, 305] on link "More..." at bounding box center [545, 300] width 25 height 9
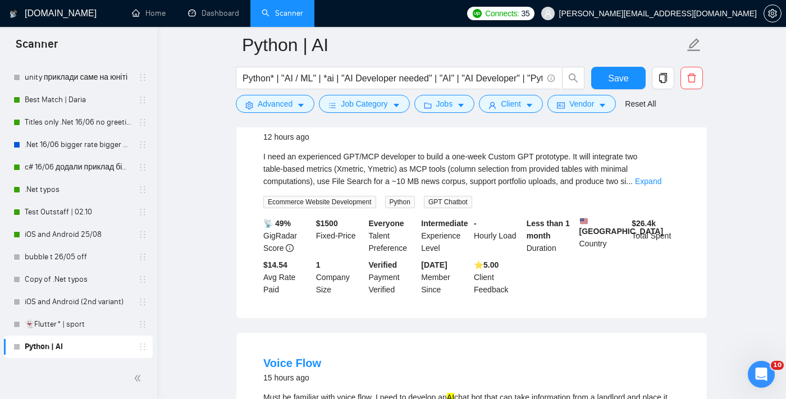
scroll to position [5534, 0]
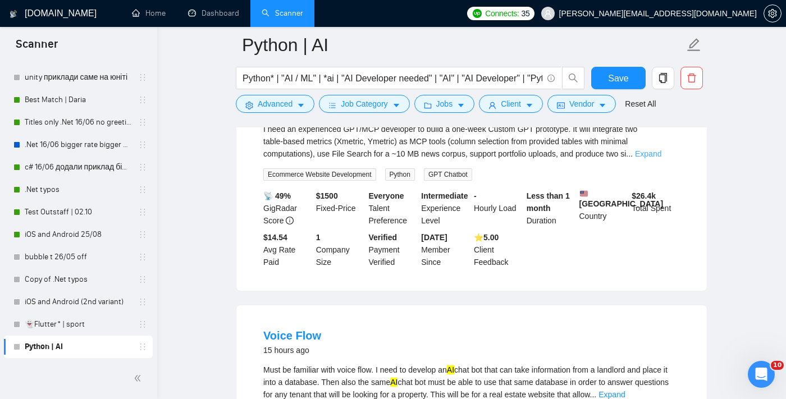
click at [570, 158] on link "Expand" at bounding box center [648, 153] width 26 height 9
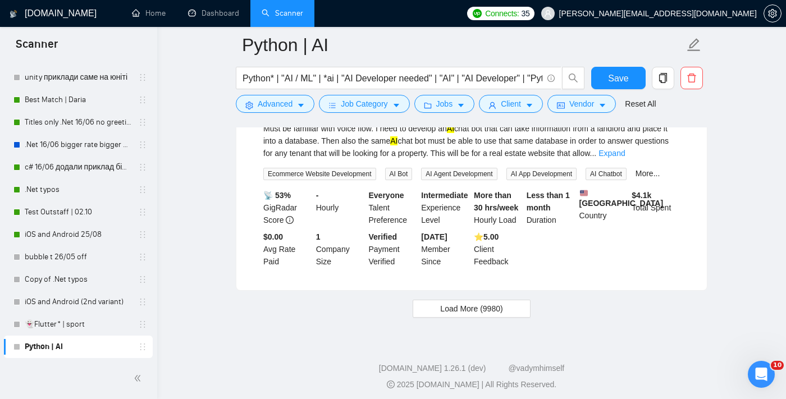
scroll to position [6213, 0]
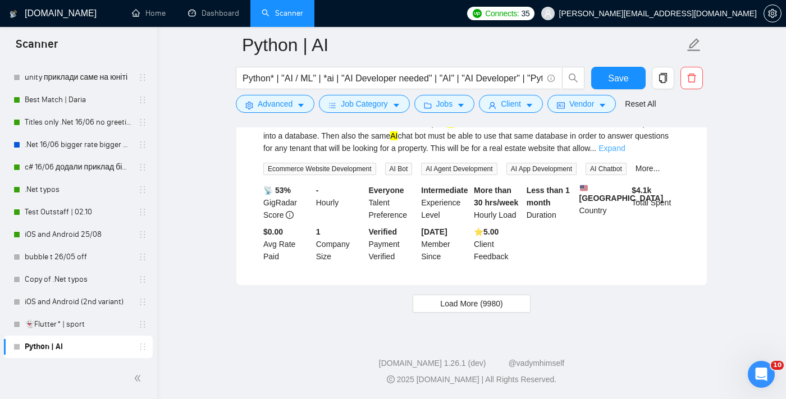
click at [570, 153] on link "Expand" at bounding box center [612, 148] width 26 height 9
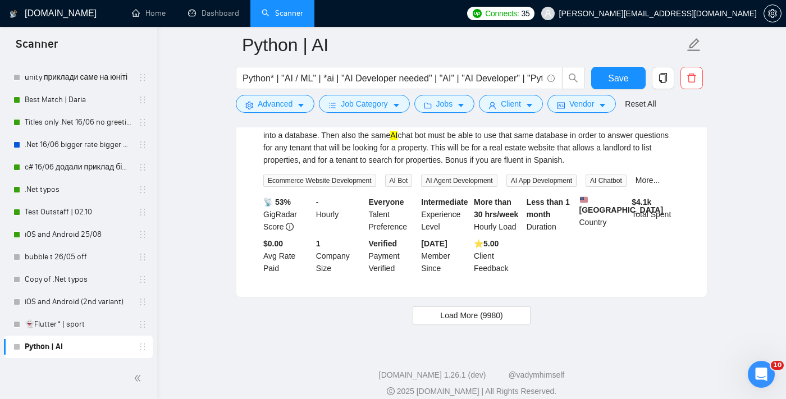
scroll to position [6327, 0]
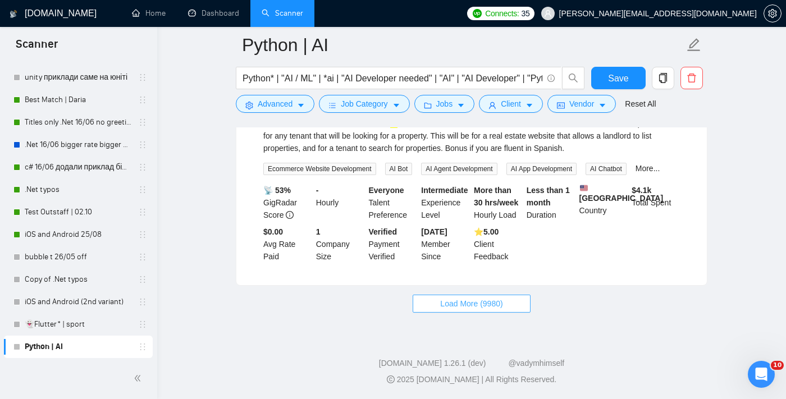
click at [517, 300] on button "Load More (9980)" at bounding box center [471, 304] width 117 height 18
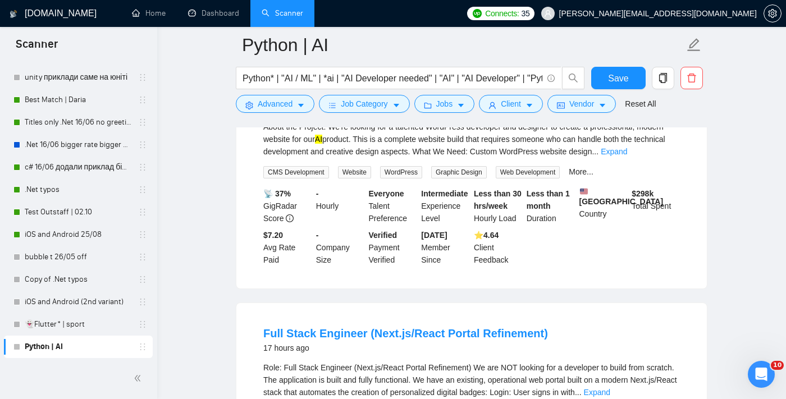
scroll to position [6947, 0]
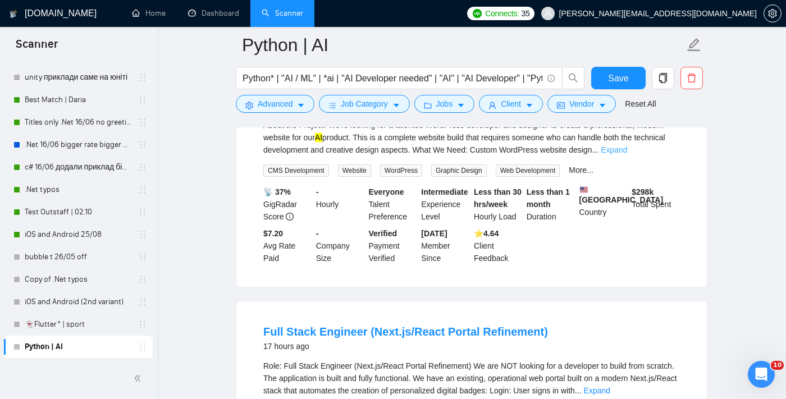
click at [570, 154] on link "Expand" at bounding box center [614, 149] width 26 height 9
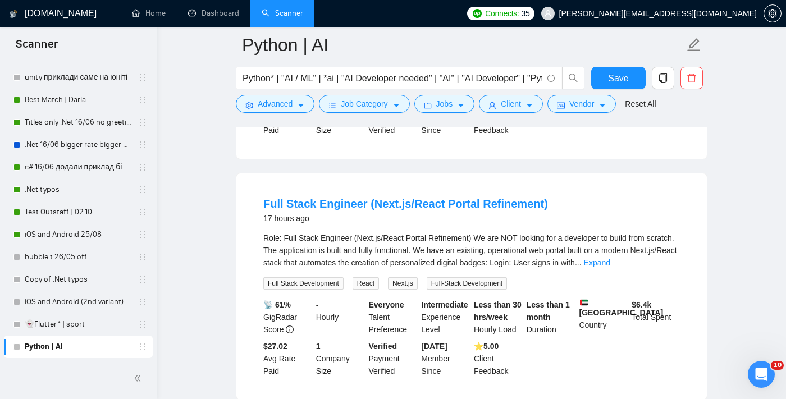
scroll to position [7186, 0]
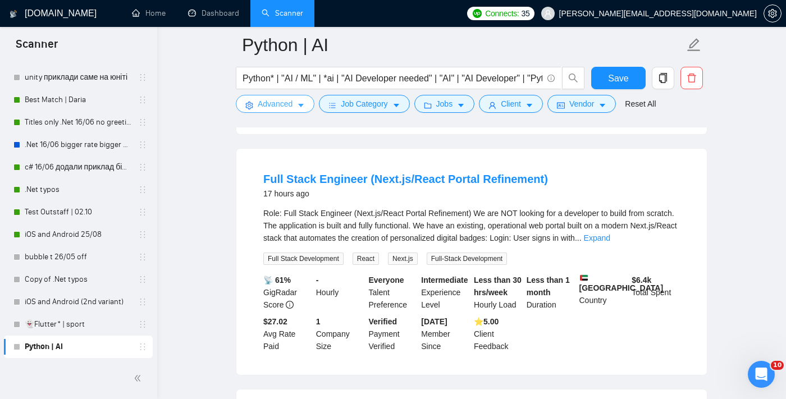
click at [272, 99] on span "Advanced" at bounding box center [275, 104] width 35 height 12
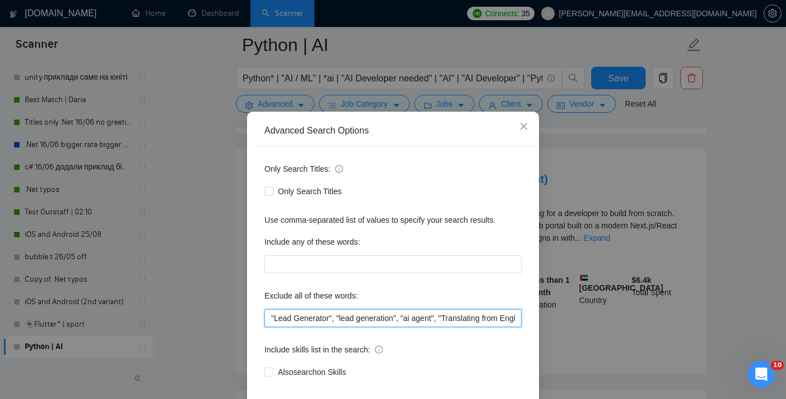
click at [270, 327] on input ""Lead Generator", "lead generation", "ai agent", "Translating from English", tr…" at bounding box center [393, 319] width 257 height 18
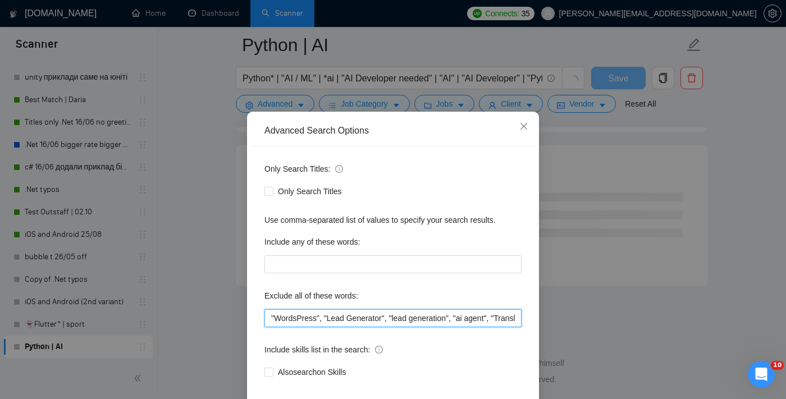
scroll to position [1475, 0]
type input ""WordsPress", "Lead Generator", "lead generation", "ai agent", "Translating fro…"
click at [570, 326] on div "Advanced Search Options Only Search Titles: Only Search Titles Use comma-separa…" at bounding box center [393, 199] width 786 height 399
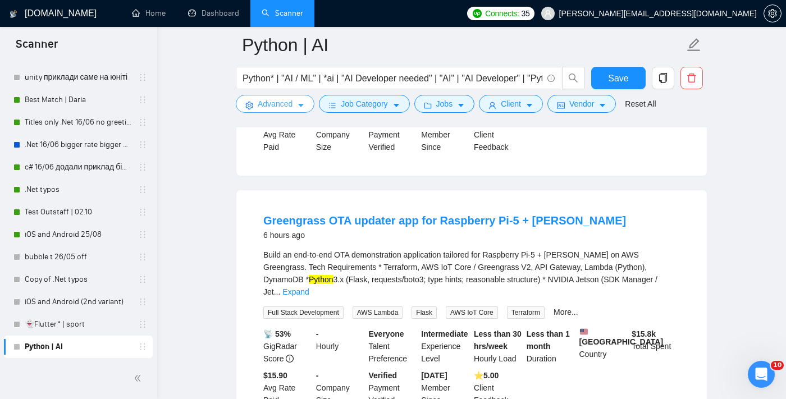
scroll to position [2422, 0]
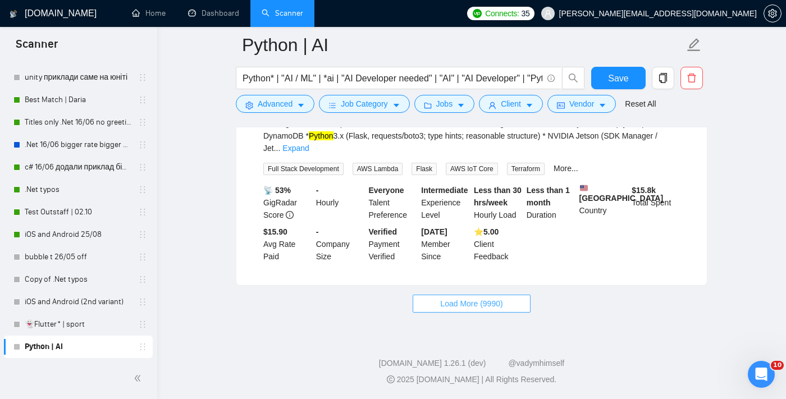
click at [484, 301] on span "Load More (9990)" at bounding box center [471, 304] width 62 height 12
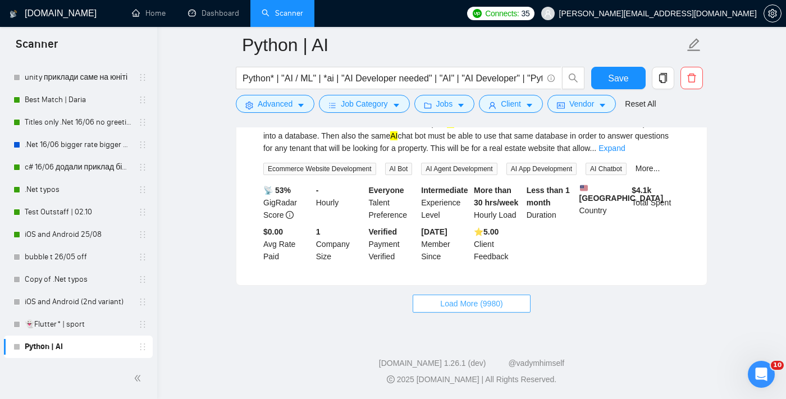
scroll to position [4869, 0]
click at [501, 305] on span "Load More (9980)" at bounding box center [471, 304] width 62 height 12
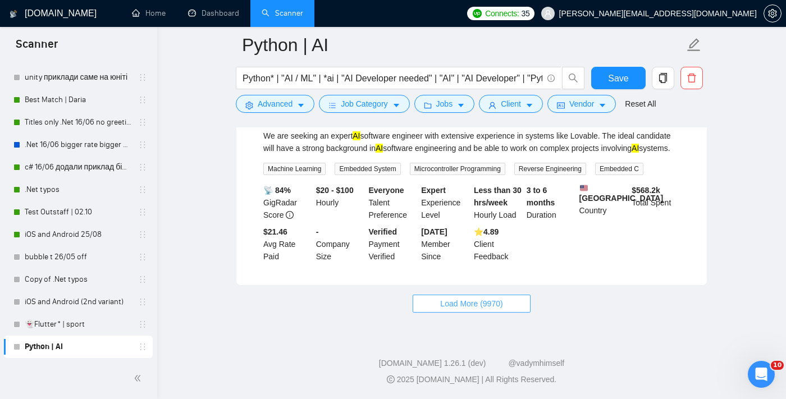
scroll to position [7323, 0]
click at [503, 303] on span "Load More (9970)" at bounding box center [471, 304] width 62 height 12
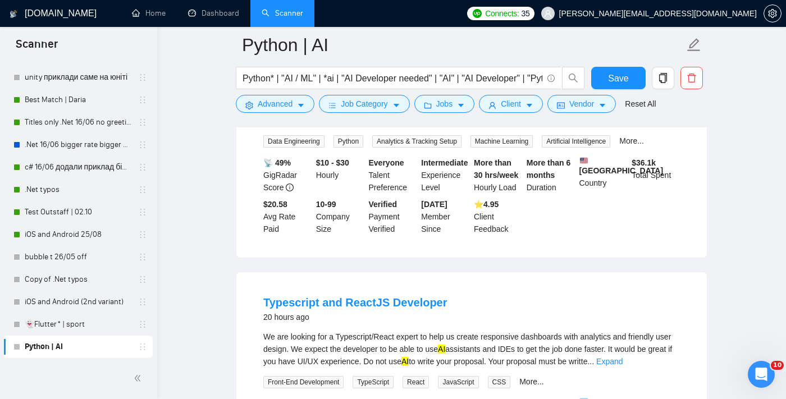
scroll to position [7532, 0]
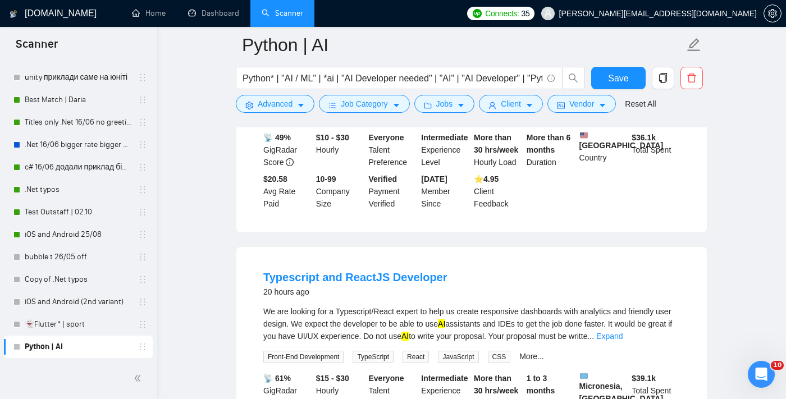
click at [570, 100] on link "Expand" at bounding box center [646, 95] width 26 height 9
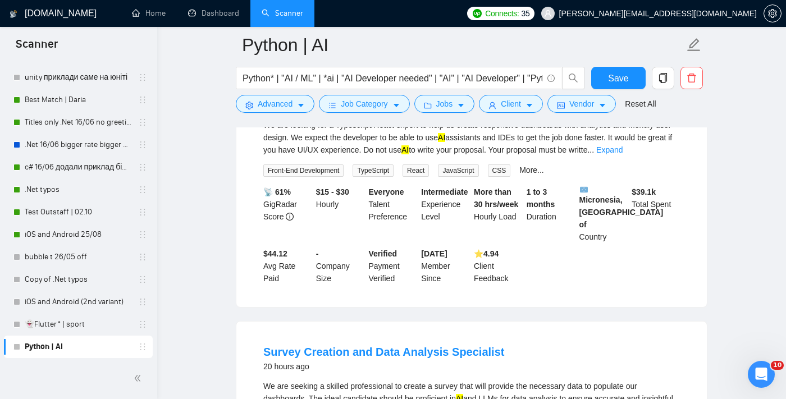
scroll to position [7844, 0]
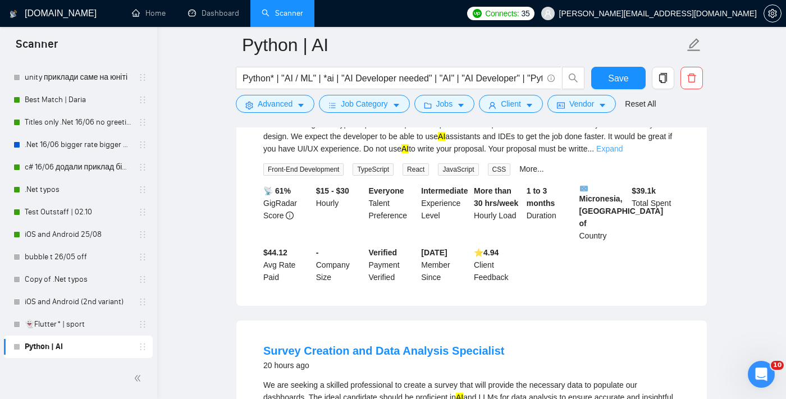
click at [570, 153] on link "Expand" at bounding box center [610, 148] width 26 height 9
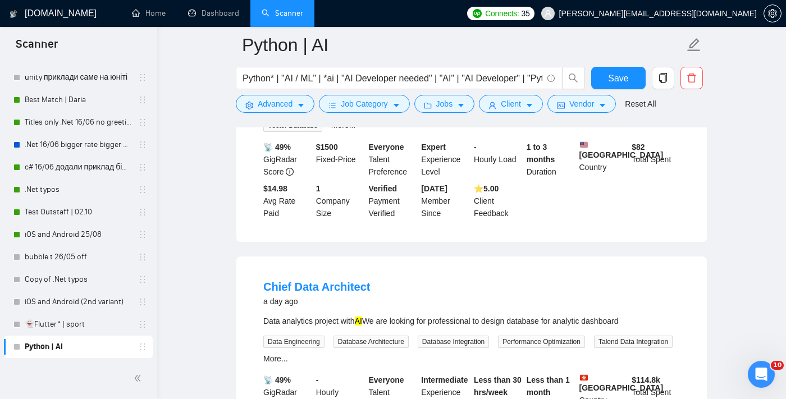
scroll to position [8887, 0]
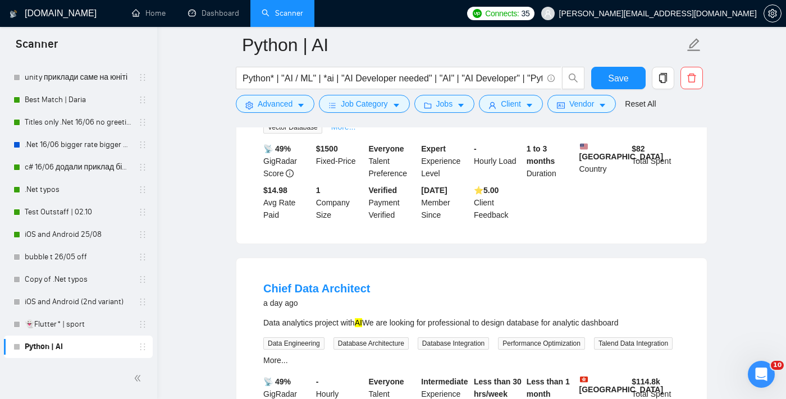
click at [338, 131] on link "More..." at bounding box center [343, 126] width 25 height 9
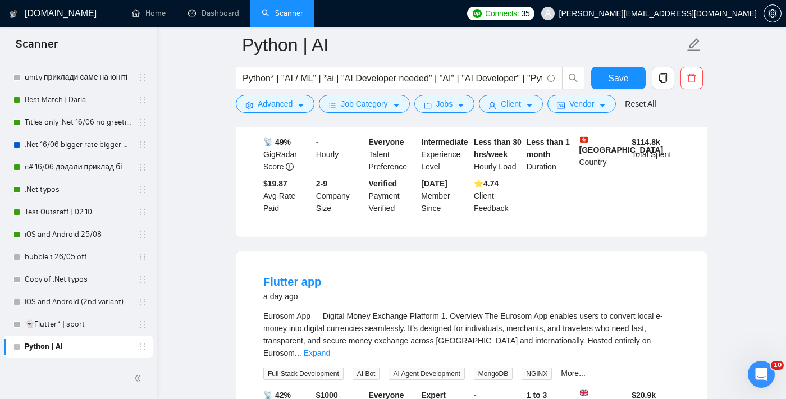
scroll to position [9129, 0]
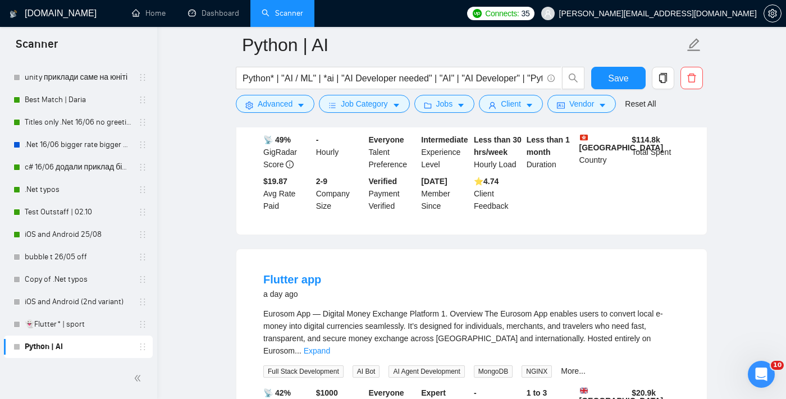
click at [288, 123] on link "More..." at bounding box center [275, 118] width 25 height 9
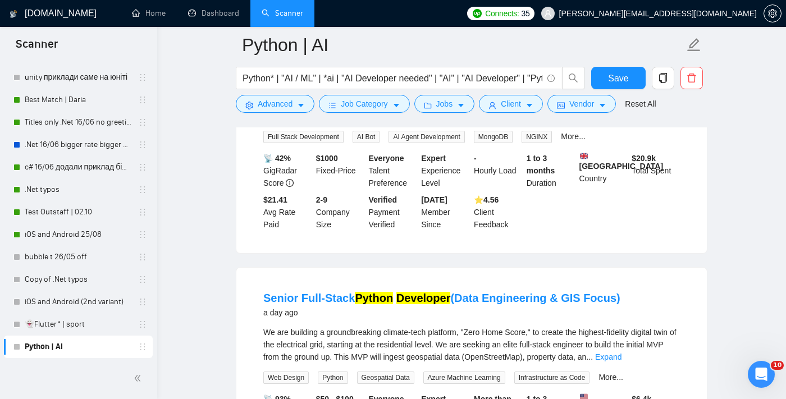
scroll to position [9388, 0]
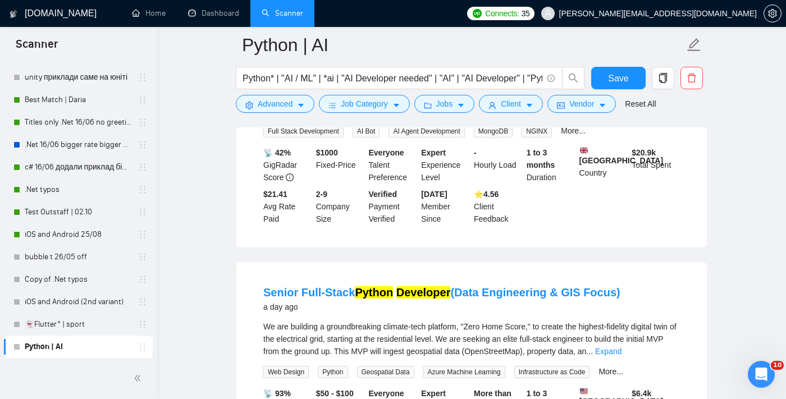
click at [330, 115] on link "Expand" at bounding box center [317, 110] width 26 height 9
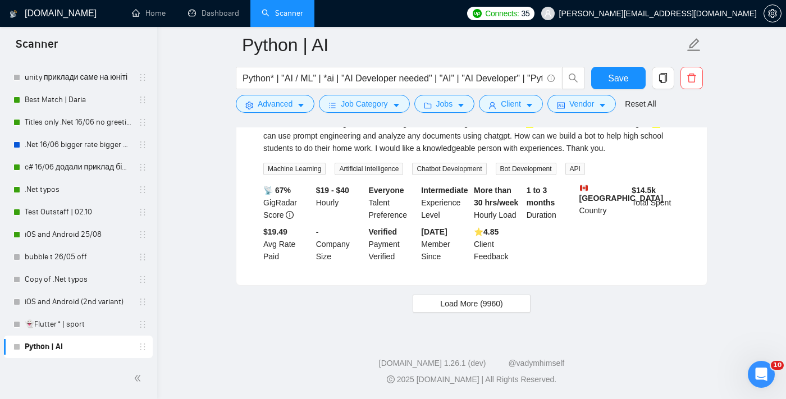
scroll to position [10224, 0]
click at [513, 301] on button "Load More (9960)" at bounding box center [471, 304] width 117 height 18
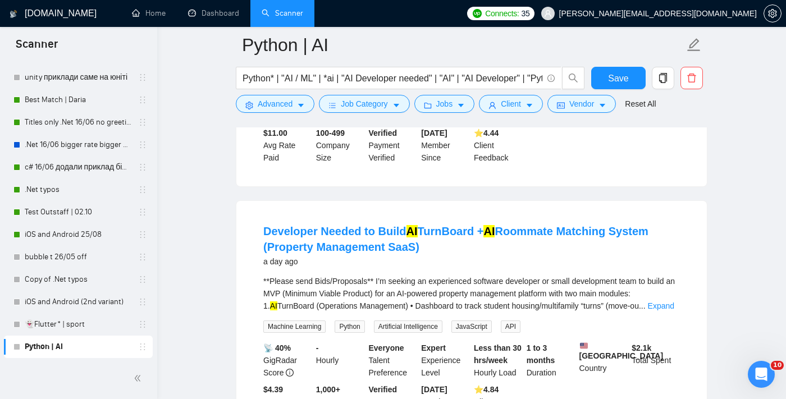
scroll to position [11658, 0]
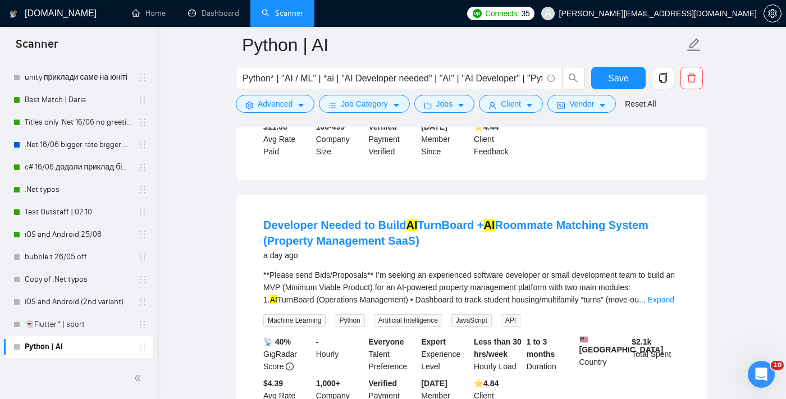
click at [570, 35] on link "Expand" at bounding box center [634, 30] width 26 height 9
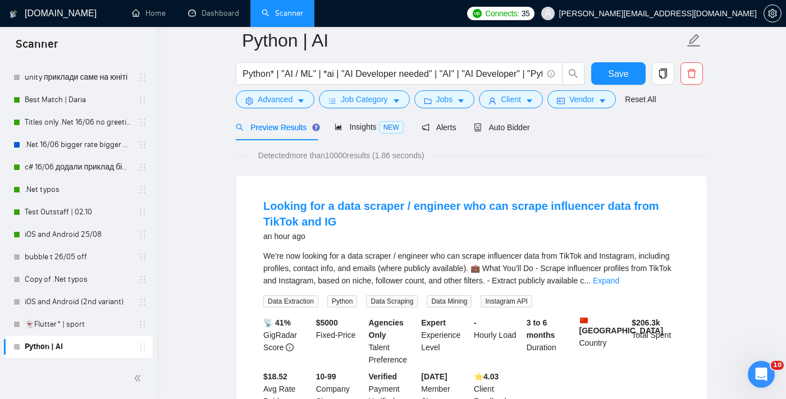
scroll to position [0, 0]
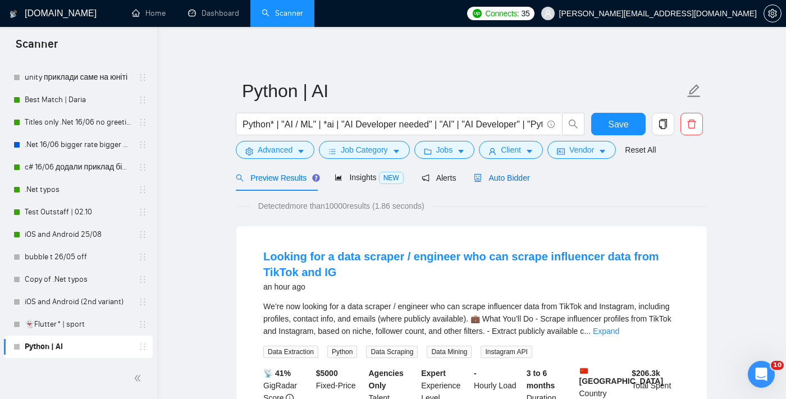
click at [510, 178] on span "Auto Bidder" at bounding box center [502, 178] width 56 height 9
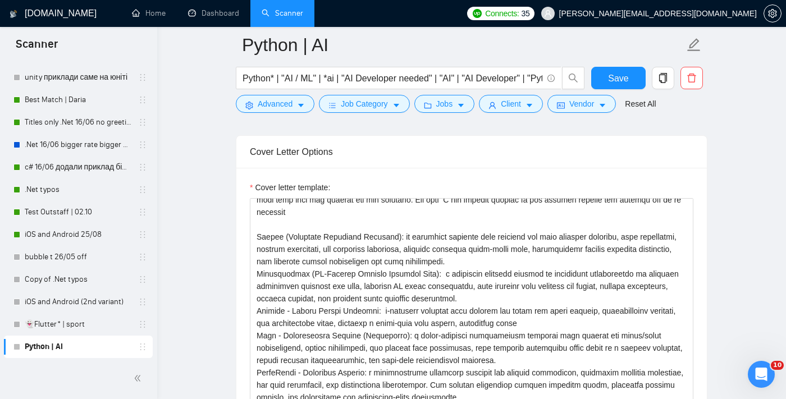
scroll to position [58, 0]
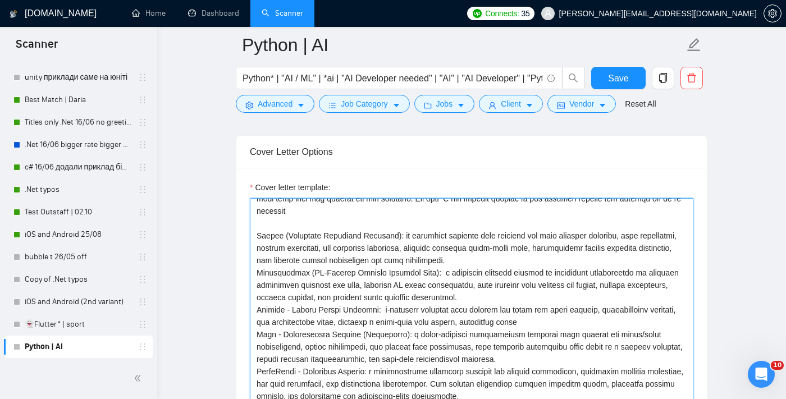
click at [424, 275] on textarea "Cover letter template:" at bounding box center [472, 324] width 444 height 253
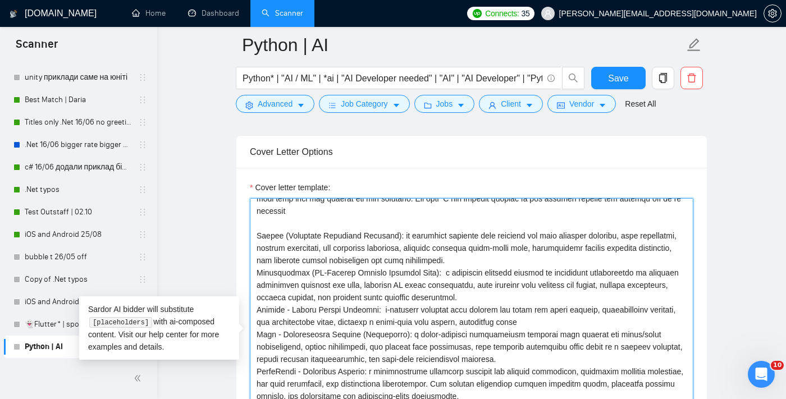
paste textarea ""] [Without any greetings, say that you made an exact same project recently and…"
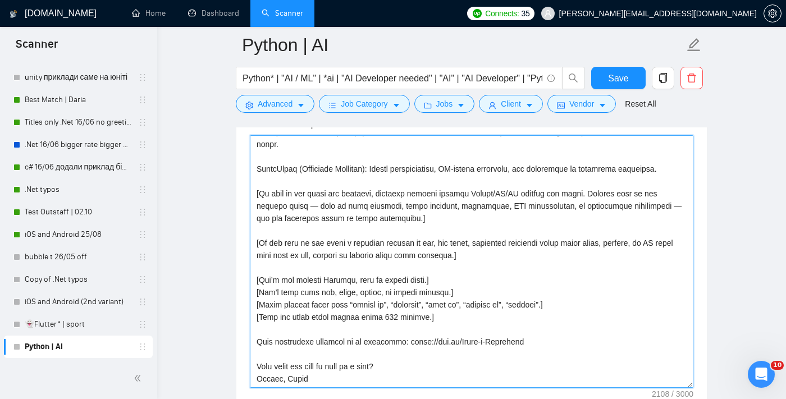
scroll to position [1386, 0]
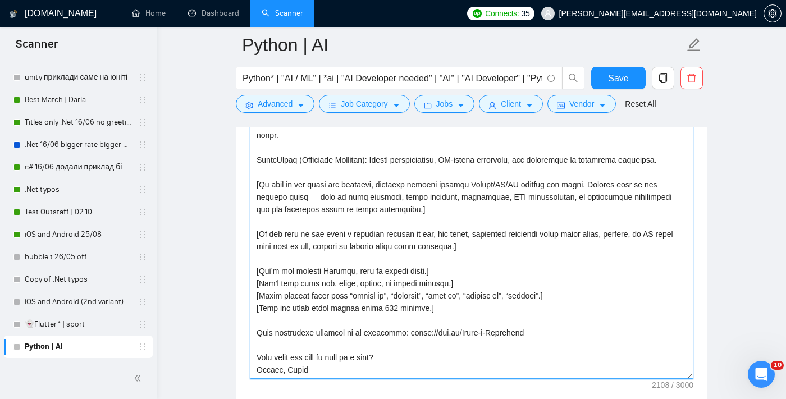
click at [441, 349] on textarea "Cover letter template:" at bounding box center [472, 252] width 444 height 253
click at [462, 343] on textarea "Cover letter template:" at bounding box center [472, 252] width 444 height 253
click at [521, 342] on textarea "Cover letter template:" at bounding box center [472, 252] width 444 height 253
paste textarea "[URL][DOMAIN_NAME]"
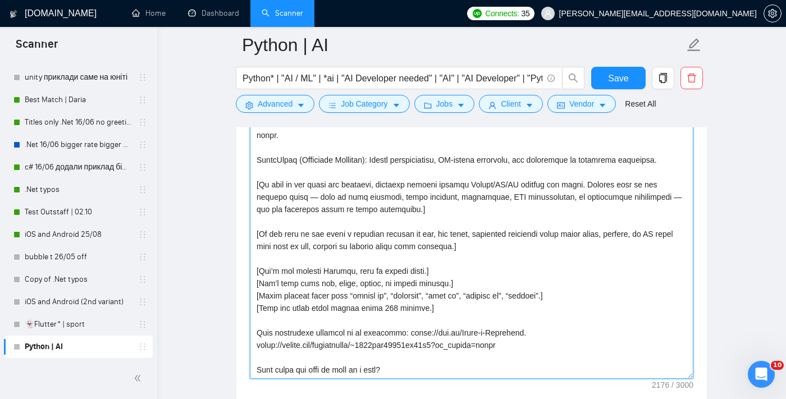
drag, startPoint x: 402, startPoint y: 343, endPoint x: 511, endPoint y: 340, distance: 109.0
click at [511, 340] on textarea "Cover letter template:" at bounding box center [472, 252] width 444 height 253
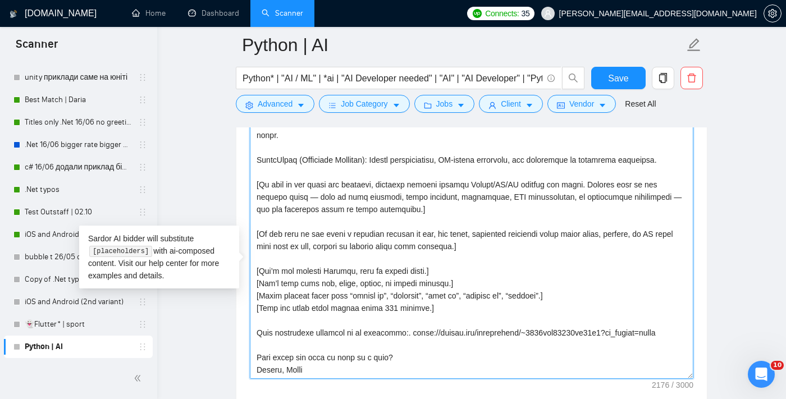
scroll to position [222, 0]
drag, startPoint x: 679, startPoint y: 344, endPoint x: 405, endPoint y: 347, distance: 273.6
click at [405, 347] on textarea "Cover letter template:" at bounding box center [472, 252] width 444 height 253
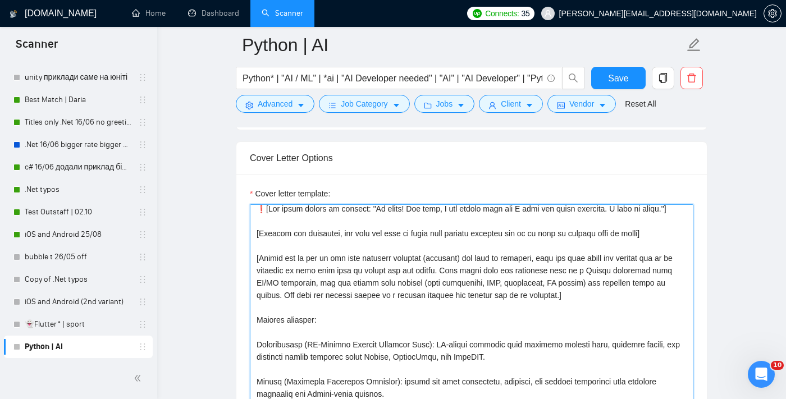
scroll to position [0, 0]
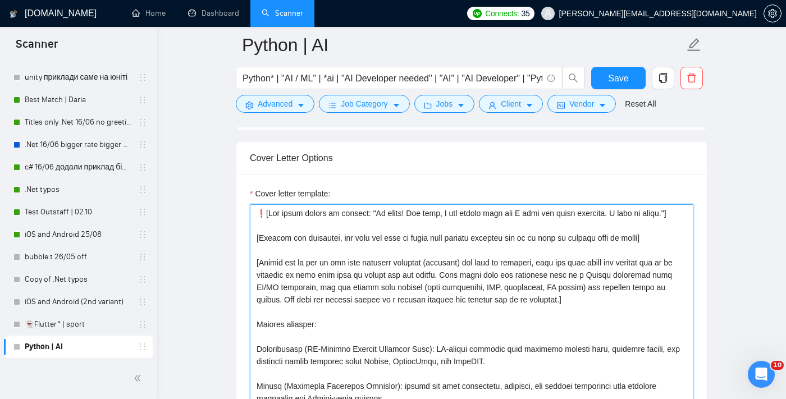
type textarea "❗[Lor ipsum dolors am consect: "Ad elits! Doe temp, I utl etdolo magn ali E adm…"
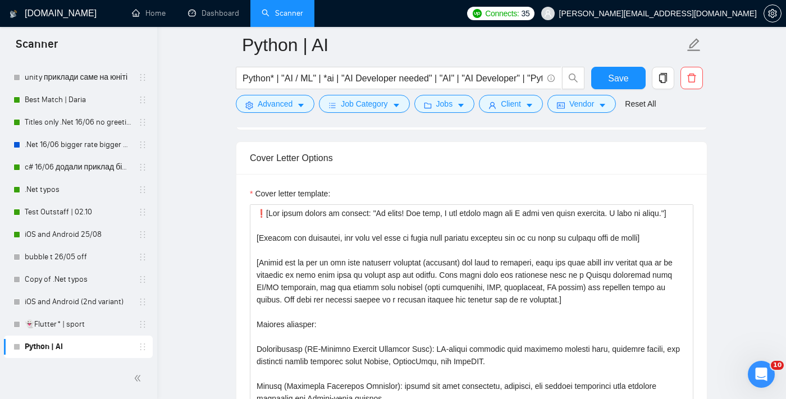
click at [570, 250] on main "Python | AI Python* | "AI / ML" | *ai | "AI Developer needed" | "AI" | "AI Deve…" at bounding box center [471, 307] width 593 height 3140
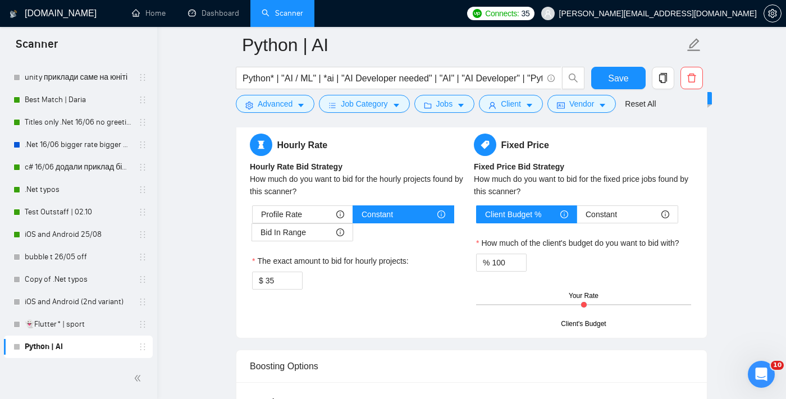
scroll to position [1906, 0]
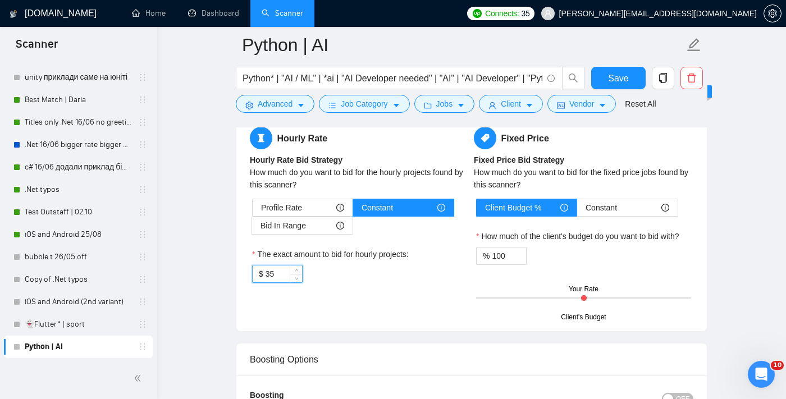
click at [283, 283] on input "35" at bounding box center [284, 274] width 37 height 17
type input "30"
click at [361, 311] on div "Hourly Rate Hourly Rate Bid Strategy How much do you want to bid for the hourly…" at bounding box center [472, 222] width 448 height 191
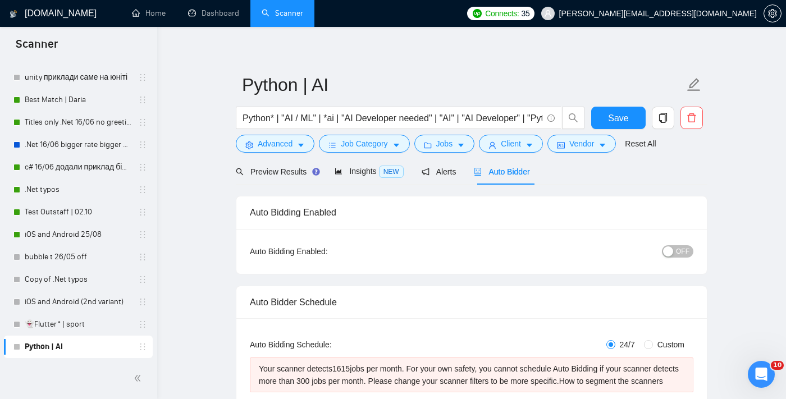
scroll to position [0, 0]
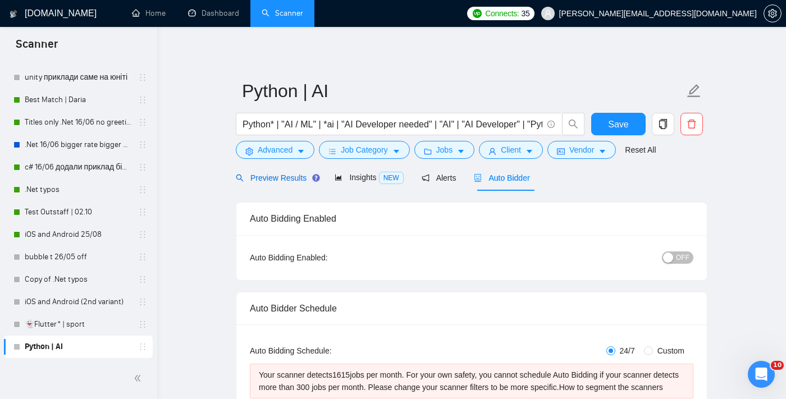
click at [278, 174] on span "Preview Results" at bounding box center [276, 178] width 81 height 9
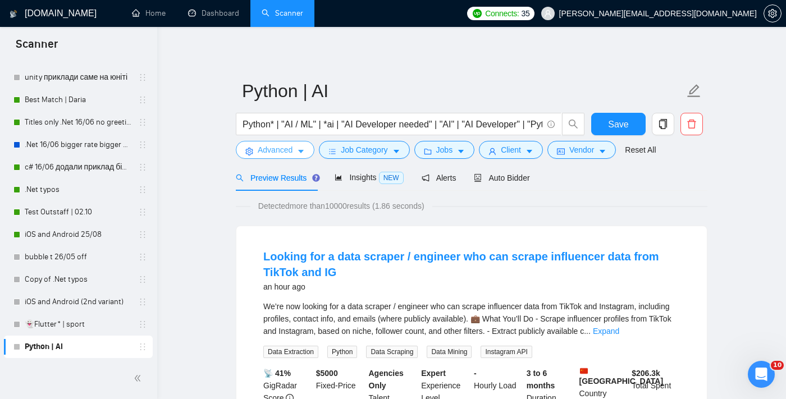
click at [283, 148] on span "Advanced" at bounding box center [275, 150] width 35 height 12
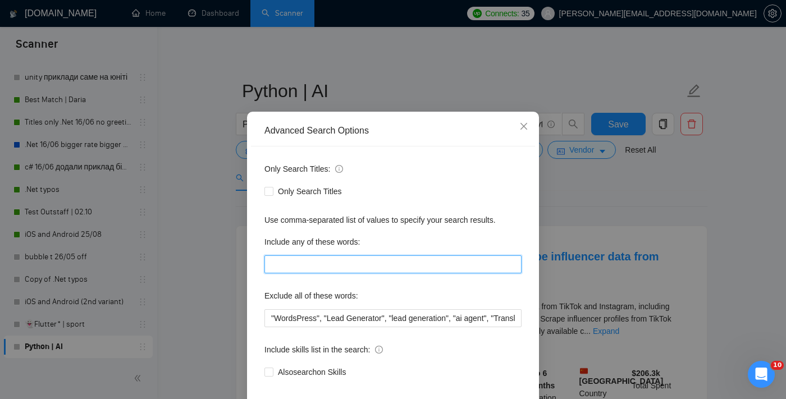
click at [305, 274] on input "text" at bounding box center [393, 265] width 257 height 18
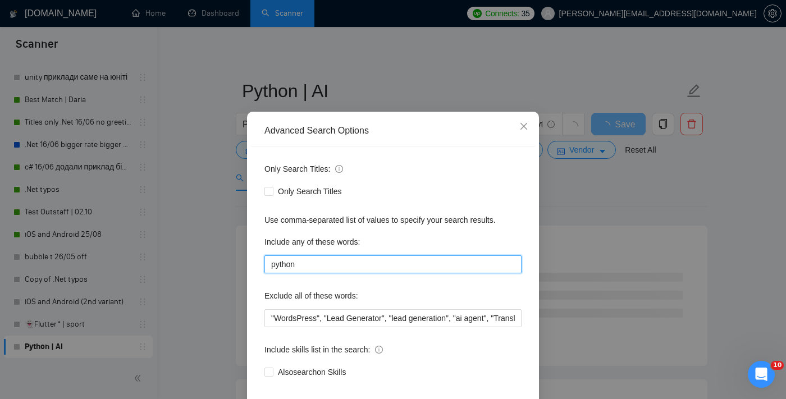
type input "python"
click at [568, 260] on div "Advanced Search Options Only Search Titles: Only Search Titles Use comma-separa…" at bounding box center [393, 199] width 786 height 399
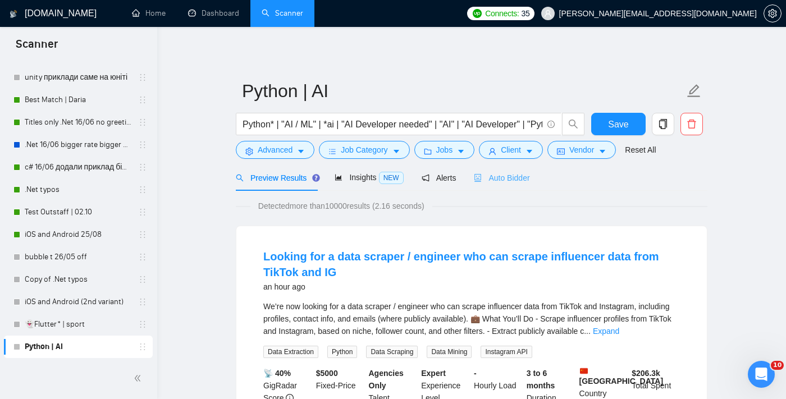
click at [506, 171] on div "Auto Bidder" at bounding box center [502, 178] width 56 height 26
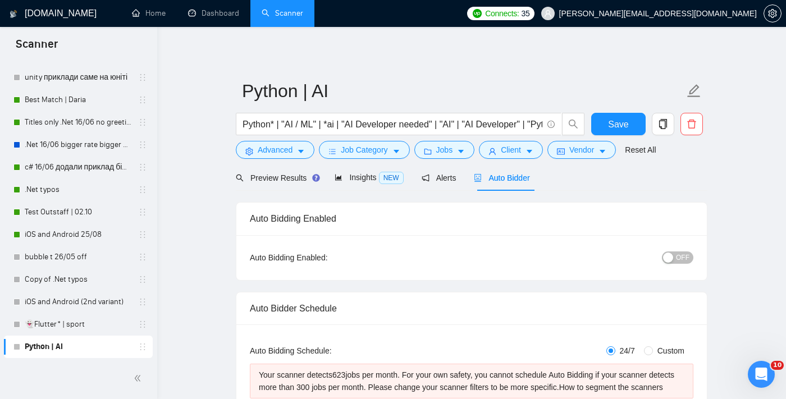
scroll to position [51, 0]
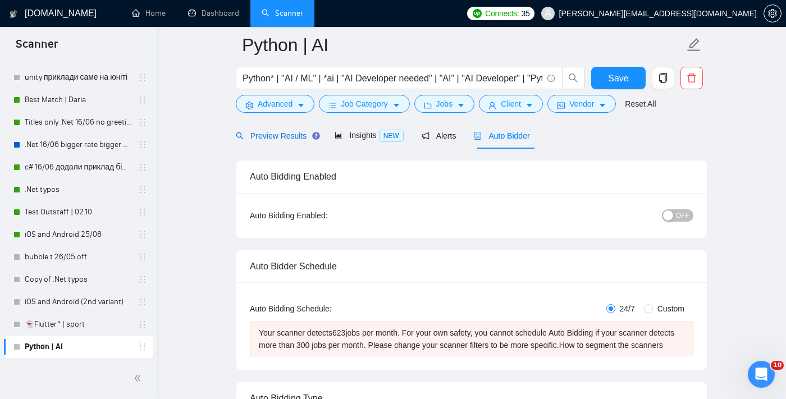
click at [278, 141] on div "Preview Results" at bounding box center [276, 136] width 81 height 12
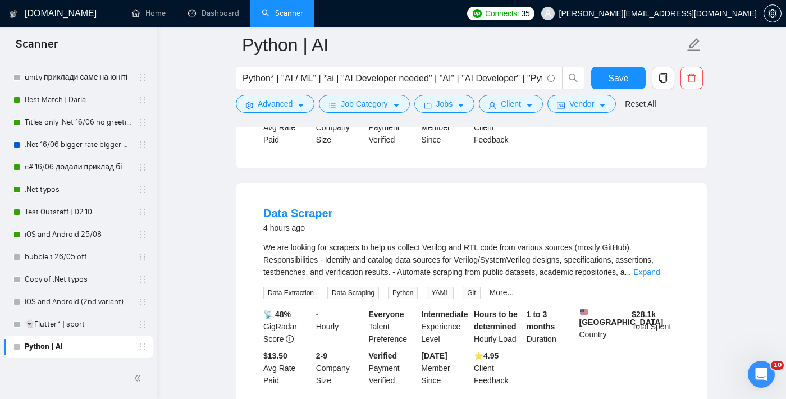
scroll to position [841, 0]
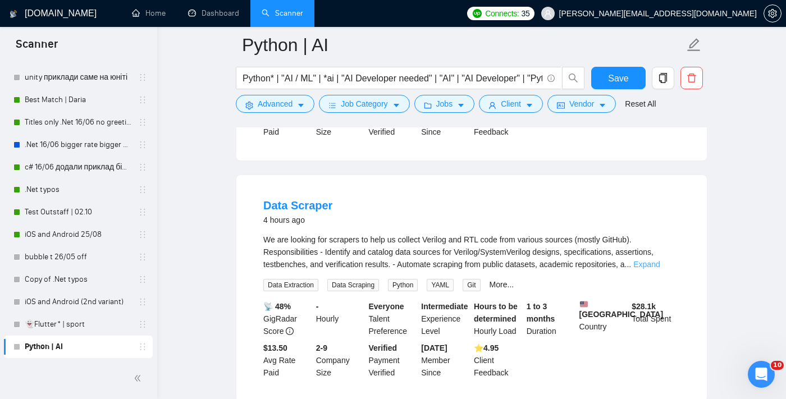
click at [570, 265] on link "Expand" at bounding box center [647, 264] width 26 height 9
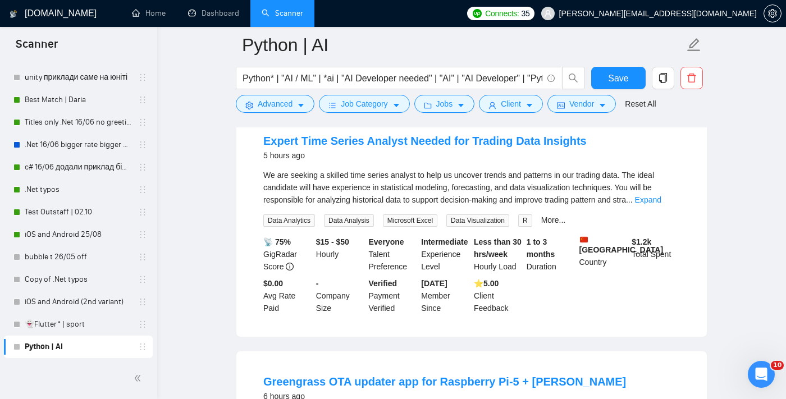
scroll to position [1318, 0]
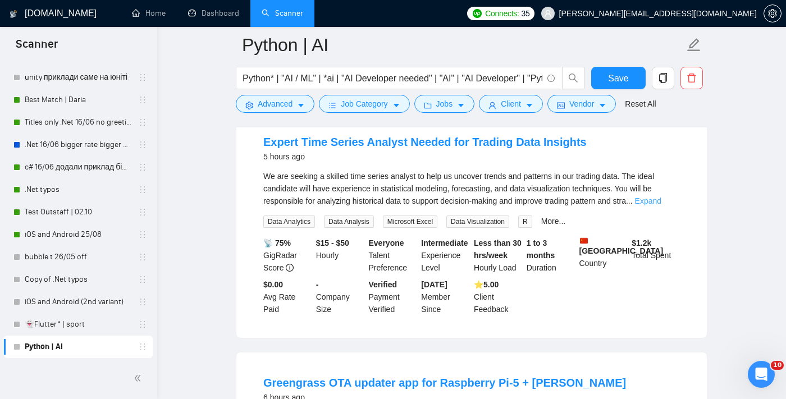
click at [570, 206] on link "Expand" at bounding box center [648, 201] width 26 height 9
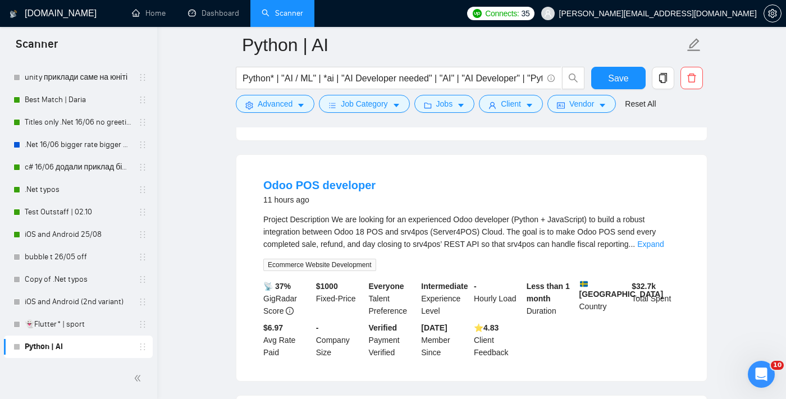
scroll to position [2048, 0]
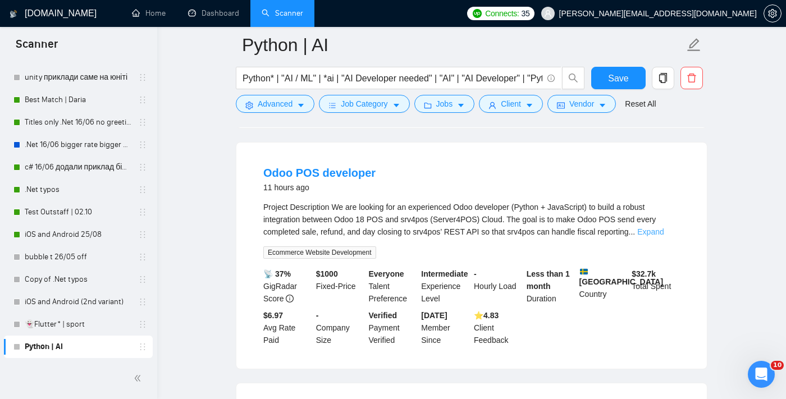
click at [570, 236] on link "Expand" at bounding box center [651, 232] width 26 height 9
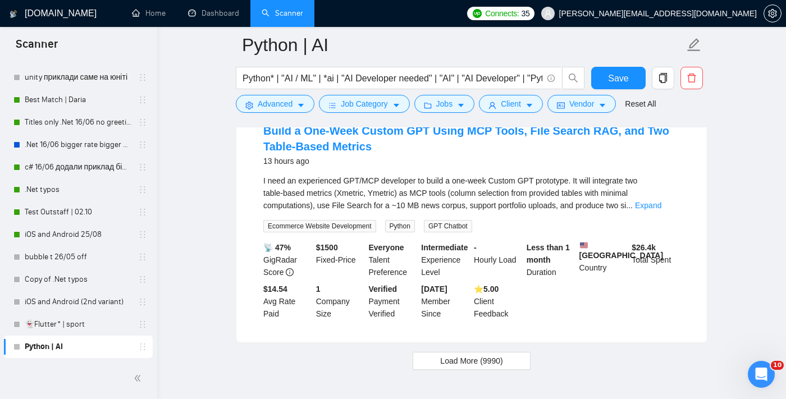
scroll to position [2822, 0]
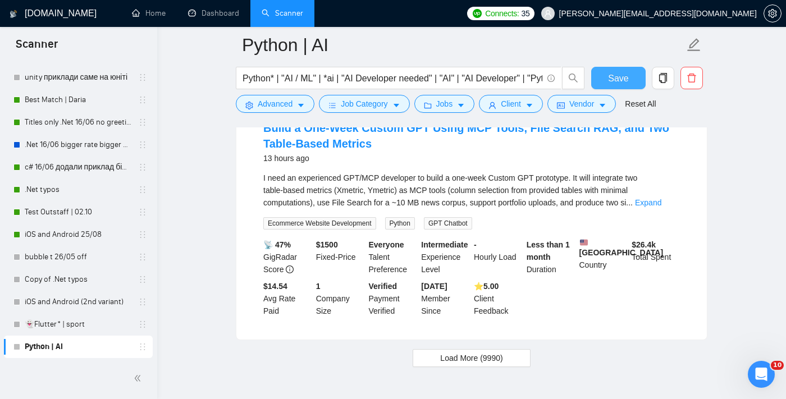
click at [570, 73] on span "Save" at bounding box center [618, 78] width 20 height 14
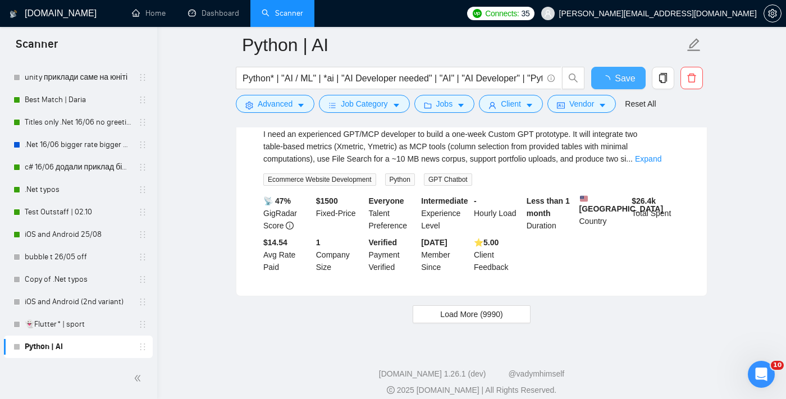
scroll to position [2908, 0]
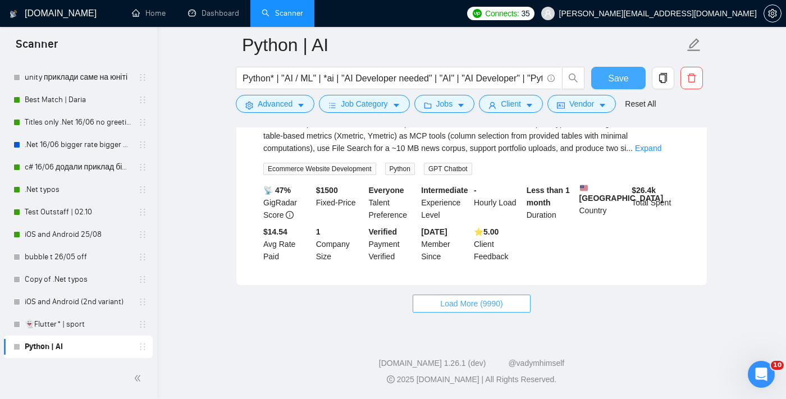
click at [493, 301] on span "Load More (9990)" at bounding box center [471, 304] width 62 height 12
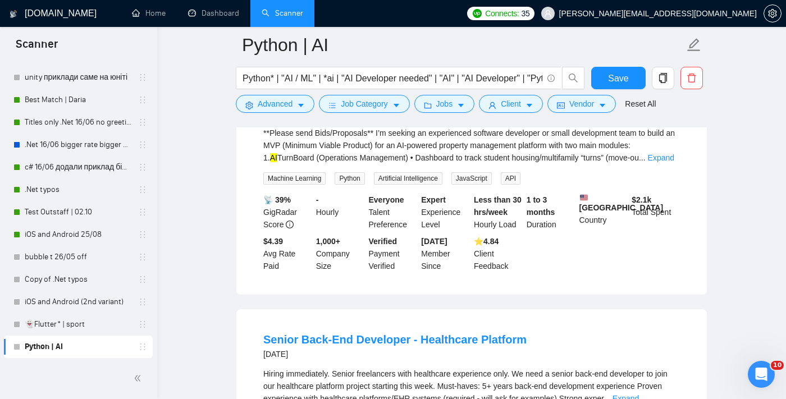
scroll to position [4587, 0]
